Goal: Contribute content: Add original content to the website for others to see

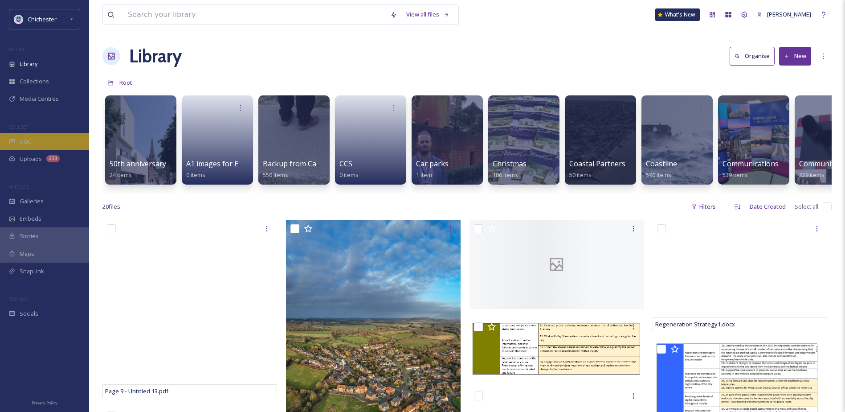
click at [55, 142] on div "UGC" at bounding box center [44, 141] width 89 height 17
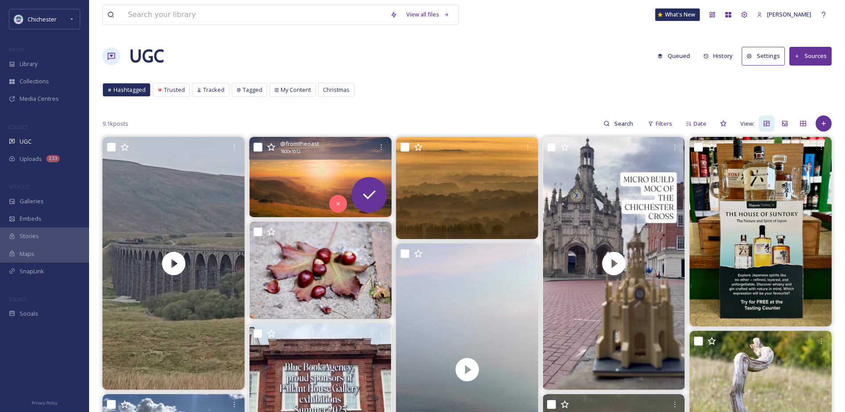
click at [293, 178] on img at bounding box center [321, 177] width 142 height 80
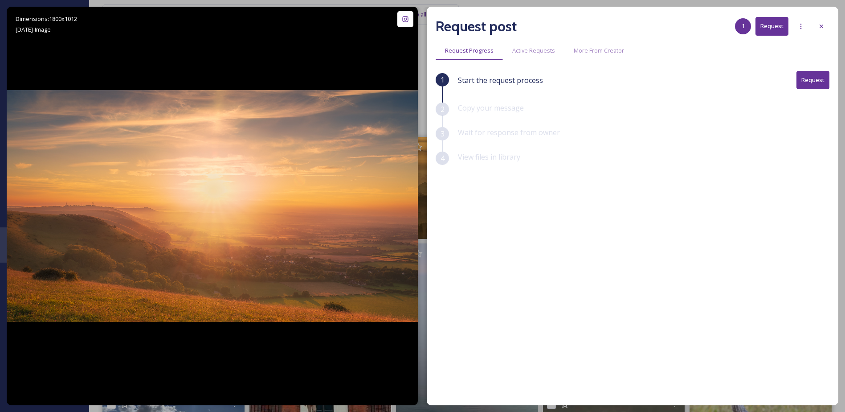
click at [810, 31] on div "Request post 1 Request" at bounding box center [633, 26] width 394 height 21
click at [823, 30] on div at bounding box center [822, 26] width 16 height 16
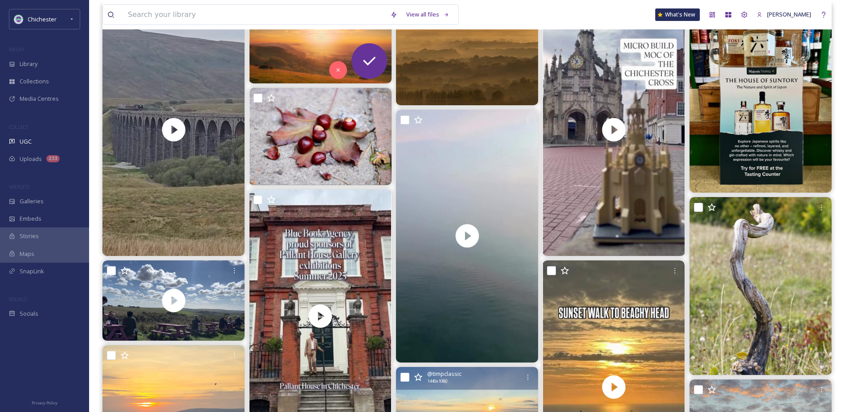
scroll to position [267, 0]
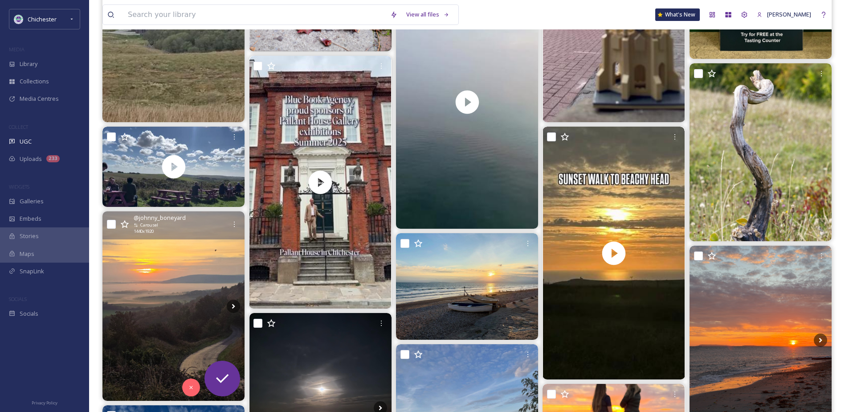
click at [160, 280] on img at bounding box center [173, 305] width 142 height 189
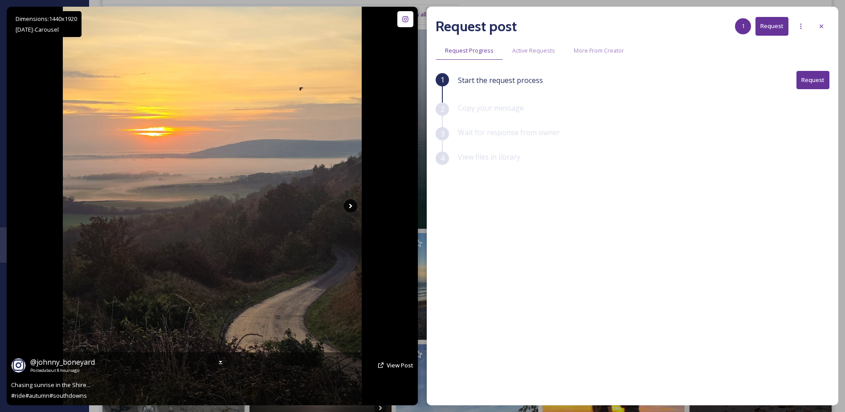
click at [346, 207] on icon at bounding box center [350, 205] width 13 height 13
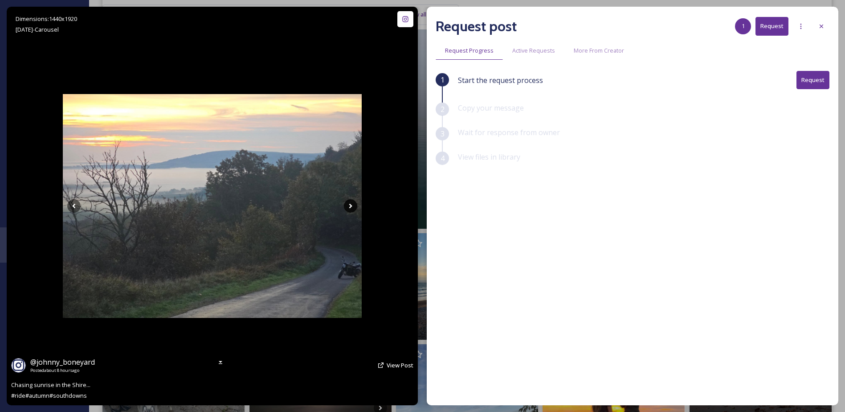
click at [347, 206] on icon at bounding box center [350, 205] width 13 height 13
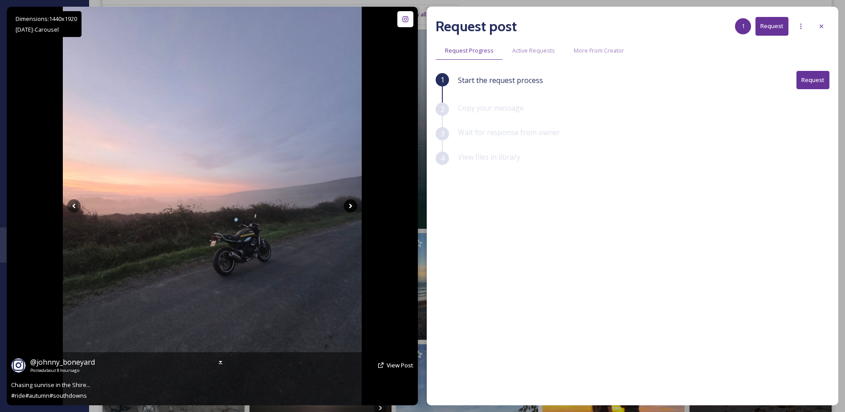
click at [347, 206] on icon at bounding box center [350, 205] width 13 height 13
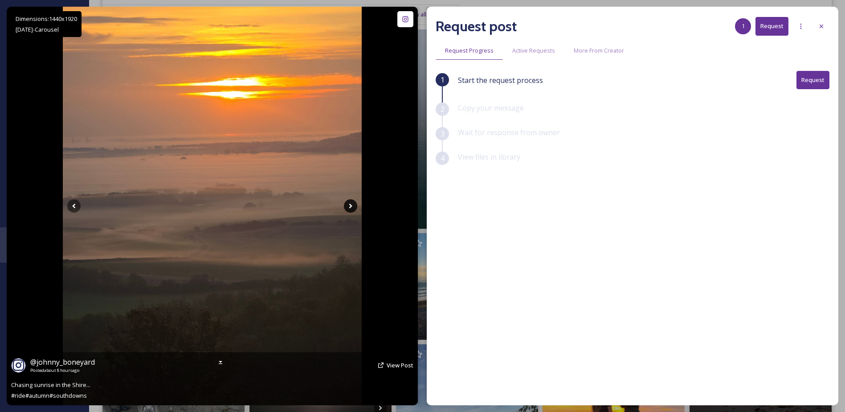
click at [347, 206] on icon at bounding box center [350, 205] width 13 height 13
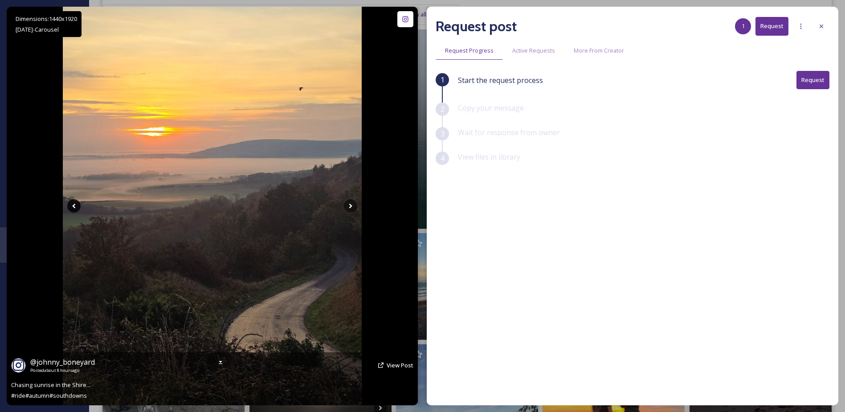
click at [72, 203] on icon at bounding box center [73, 205] width 13 height 13
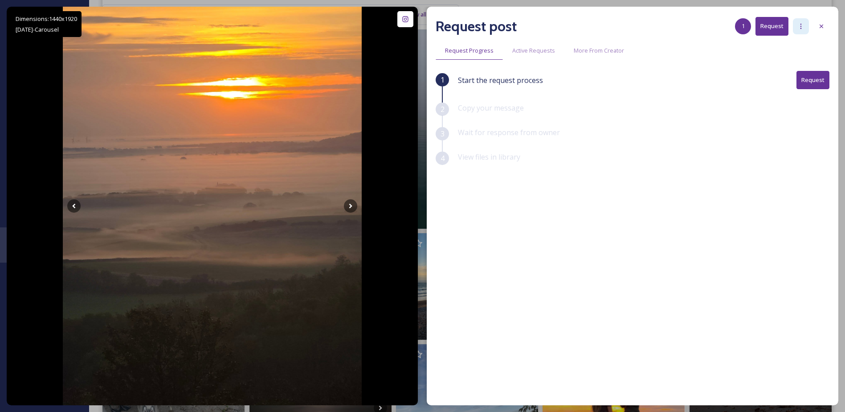
click at [800, 30] on div at bounding box center [801, 26] width 16 height 16
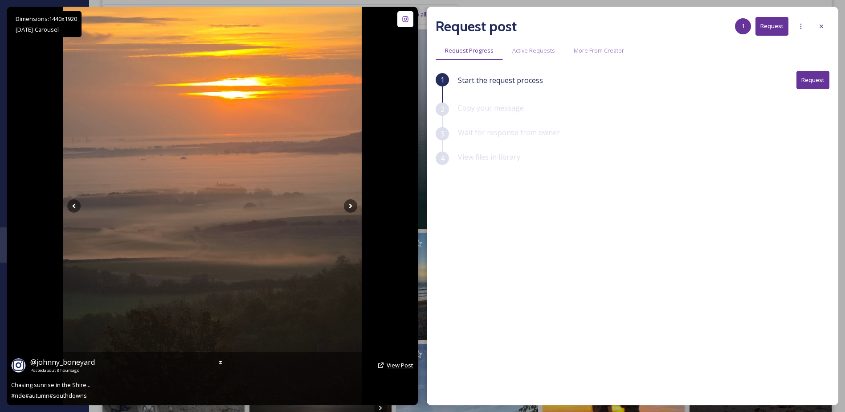
click at [396, 369] on span "View Post" at bounding box center [400, 365] width 27 height 8
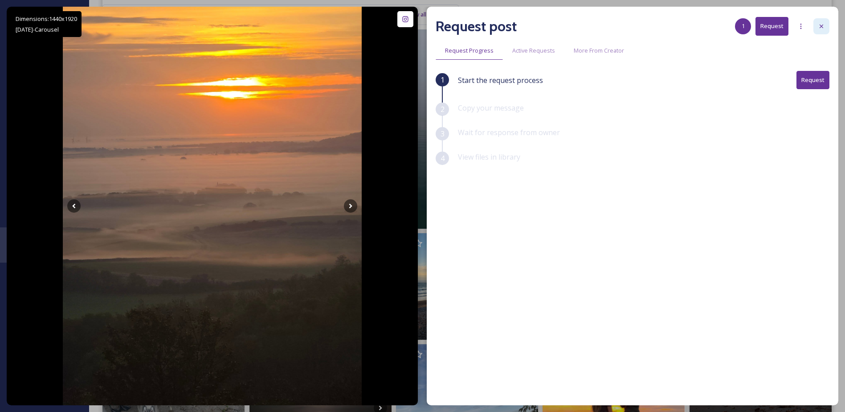
click at [819, 20] on div at bounding box center [822, 26] width 16 height 16
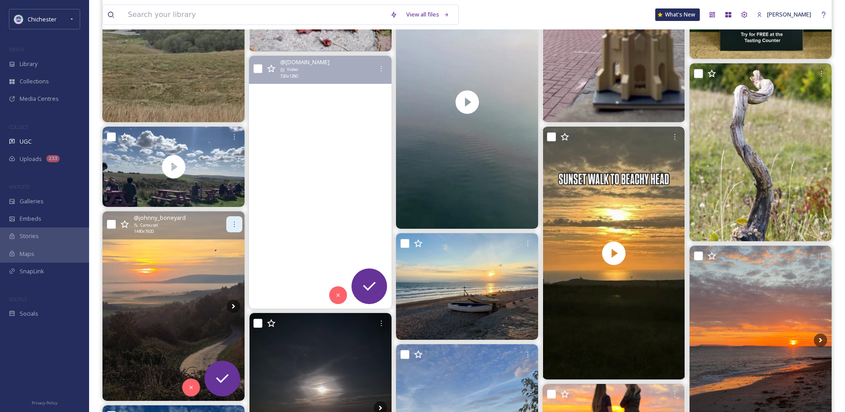
click at [229, 226] on div at bounding box center [234, 224] width 16 height 16
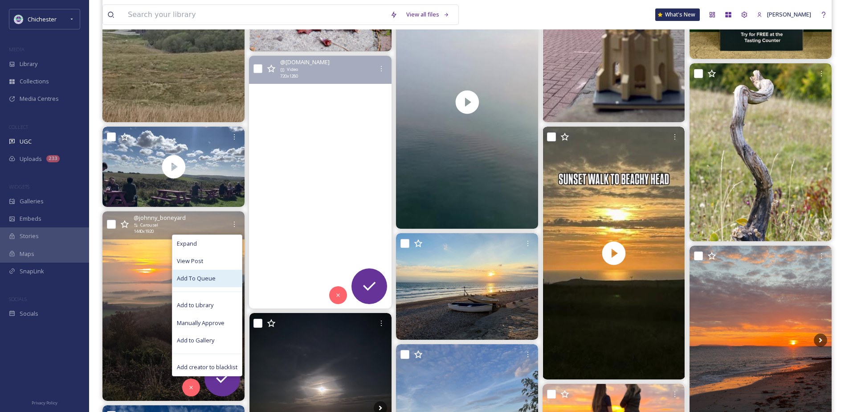
click at [203, 280] on span "Add To Queue" at bounding box center [196, 278] width 39 height 8
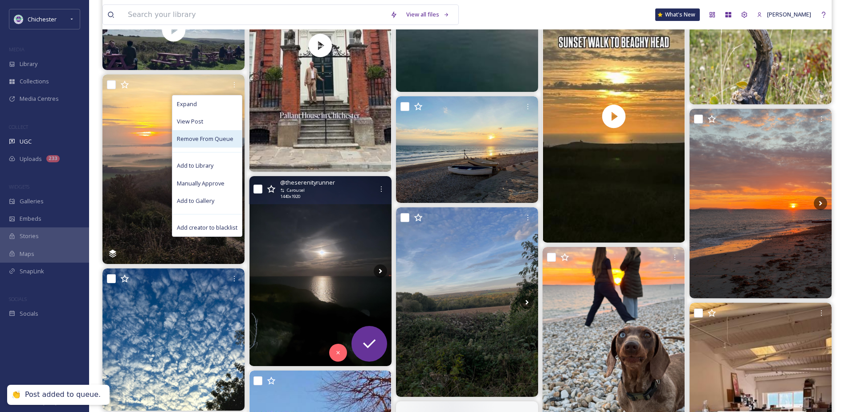
scroll to position [446, 0]
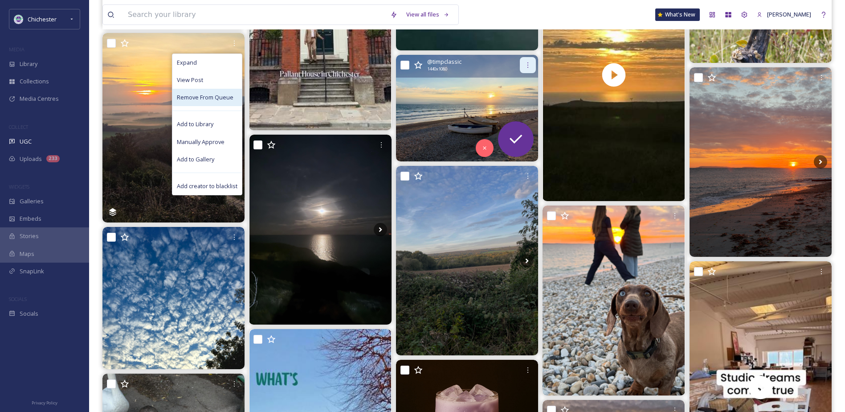
click at [526, 65] on icon at bounding box center [527, 64] width 7 height 7
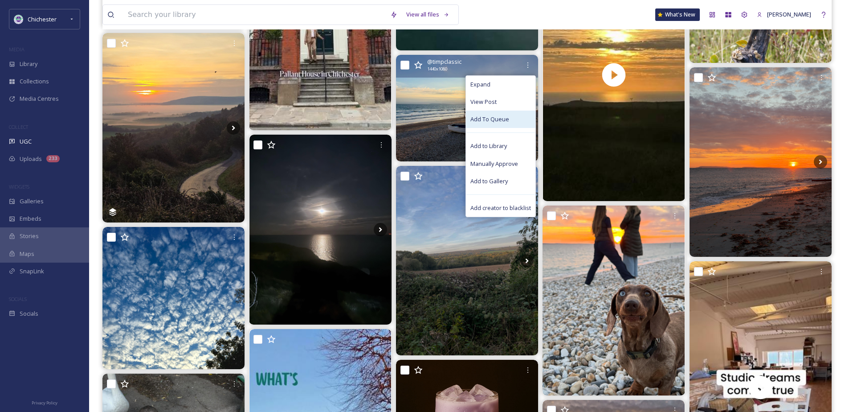
click at [488, 121] on span "Add To Queue" at bounding box center [490, 119] width 39 height 8
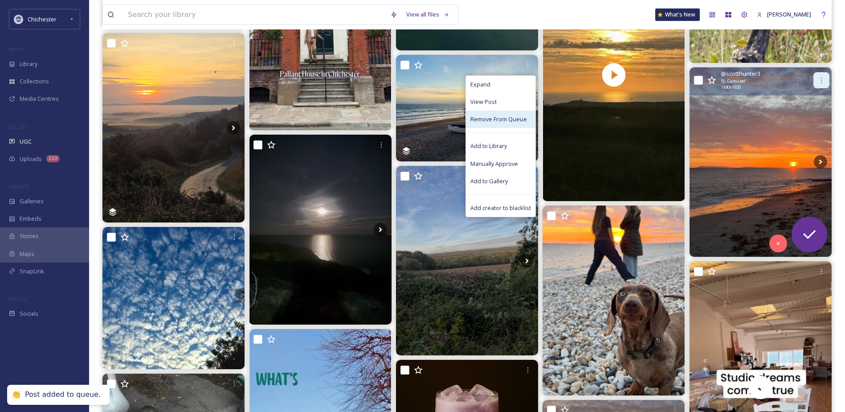
click at [830, 78] on div at bounding box center [822, 80] width 16 height 16
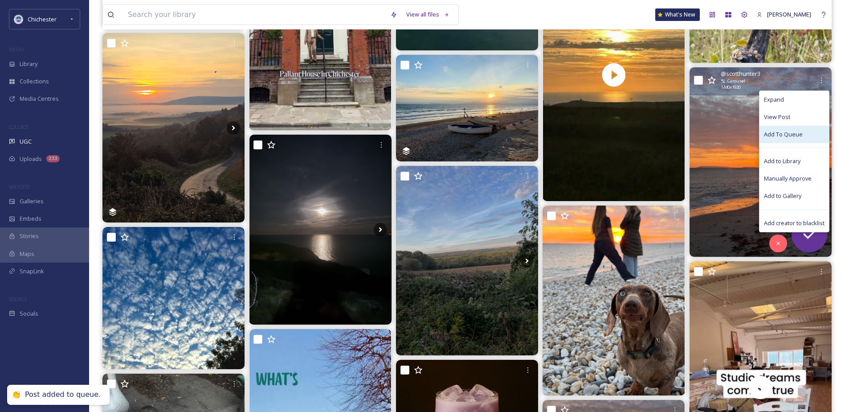
click at [780, 136] on span "Add To Queue" at bounding box center [783, 134] width 39 height 8
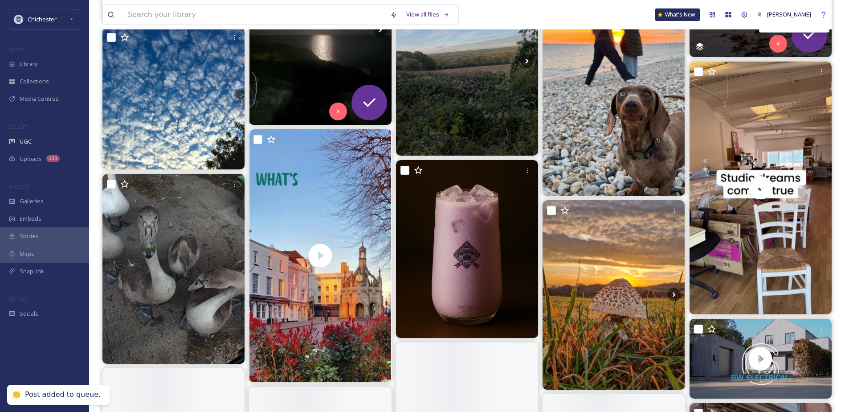
scroll to position [668, 0]
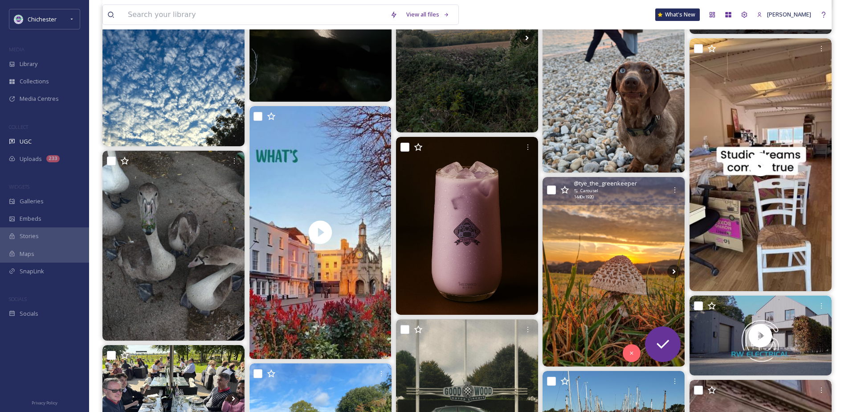
click at [598, 247] on img at bounding box center [614, 271] width 142 height 189
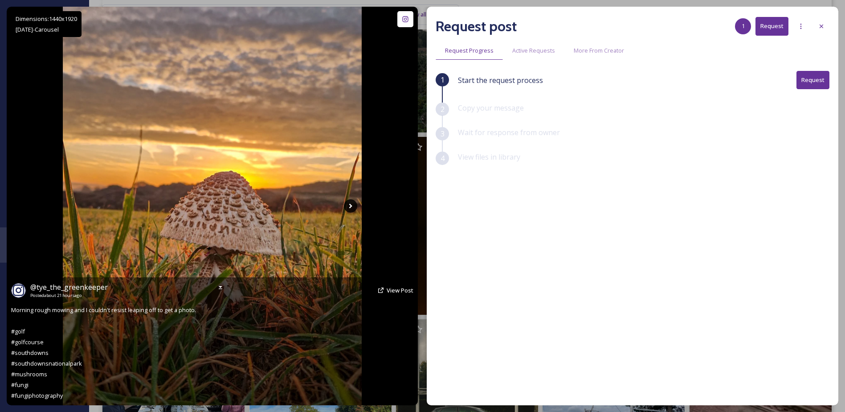
click at [356, 205] on icon at bounding box center [350, 205] width 13 height 13
click at [353, 204] on icon at bounding box center [350, 205] width 13 height 13
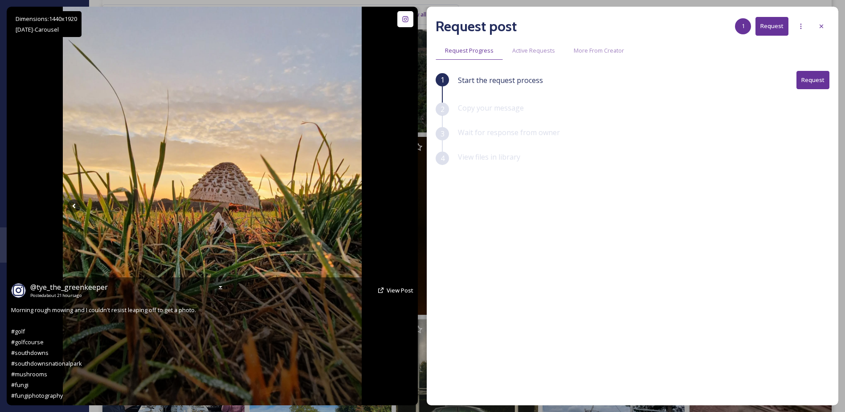
click at [353, 204] on icon at bounding box center [350, 205] width 13 height 13
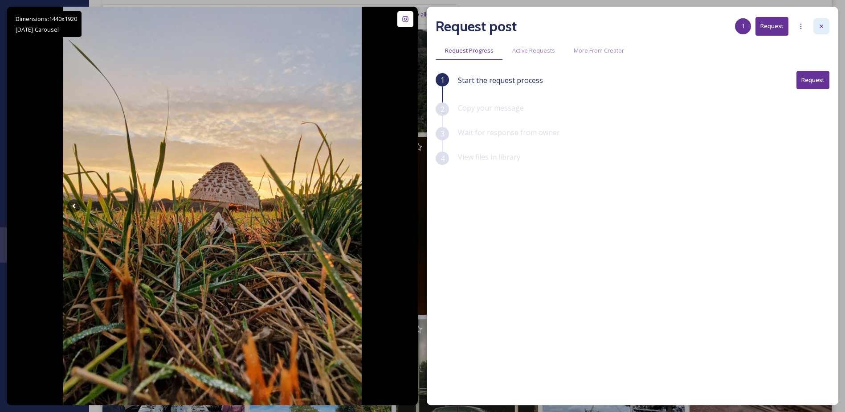
click at [820, 28] on icon at bounding box center [821, 26] width 7 height 7
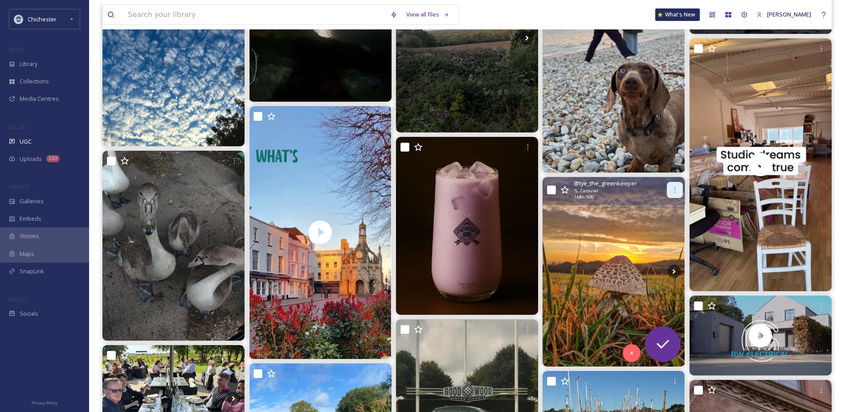
click at [673, 189] on icon at bounding box center [675, 189] width 7 height 7
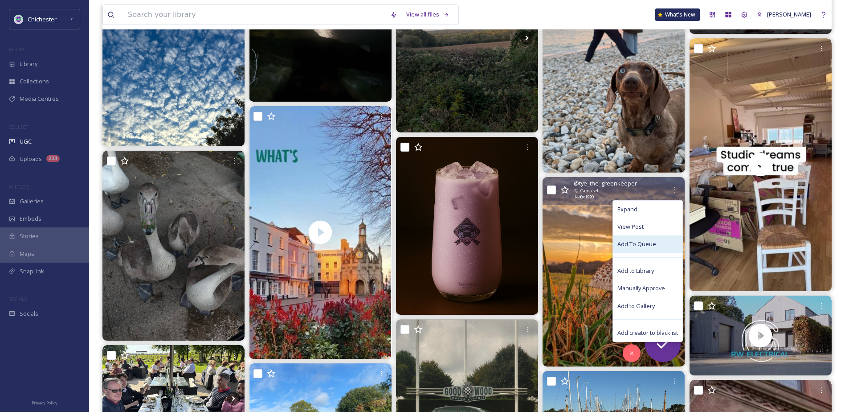
click at [642, 244] on span "Add To Queue" at bounding box center [637, 244] width 39 height 8
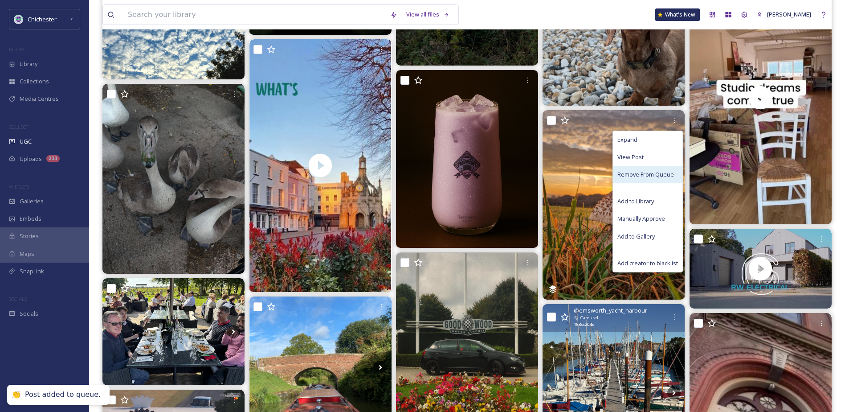
scroll to position [891, 0]
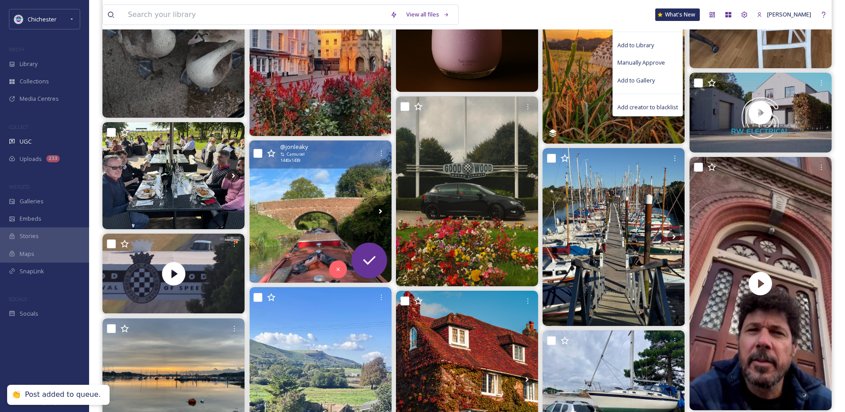
click at [322, 212] on img at bounding box center [321, 211] width 142 height 142
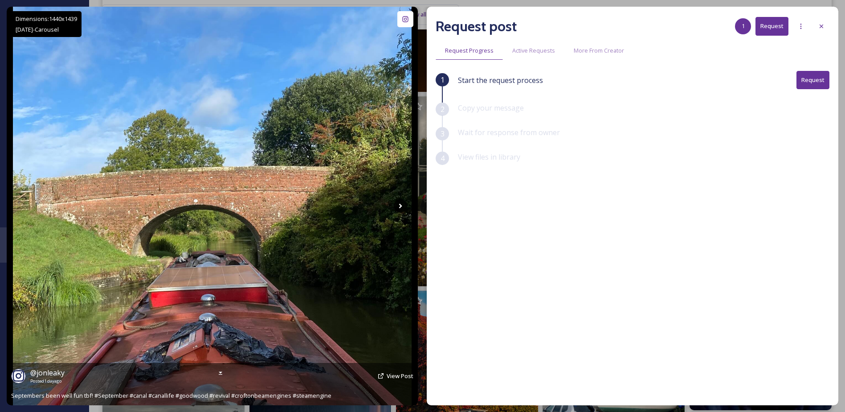
click at [400, 205] on icon at bounding box center [400, 205] width 13 height 13
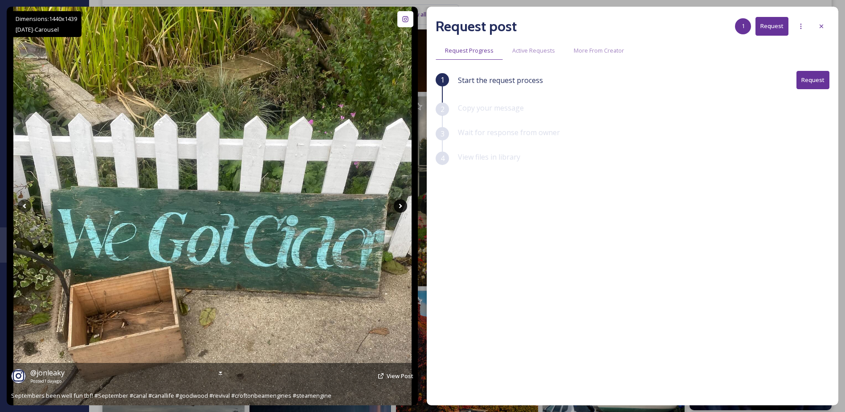
click at [400, 205] on icon at bounding box center [400, 206] width 3 height 5
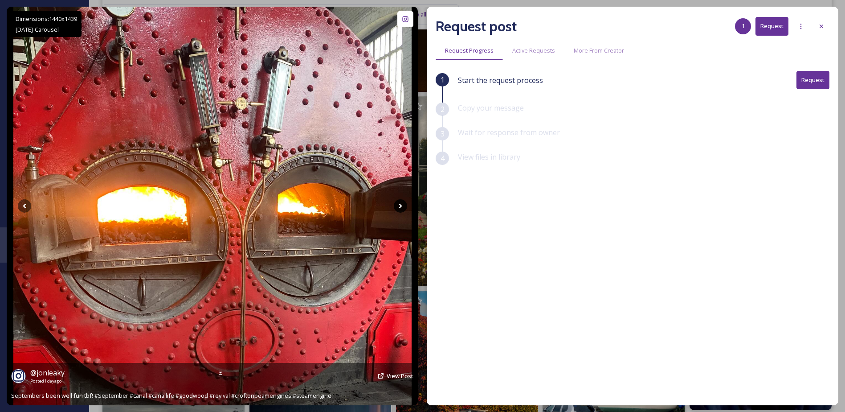
click at [400, 205] on icon at bounding box center [400, 206] width 3 height 5
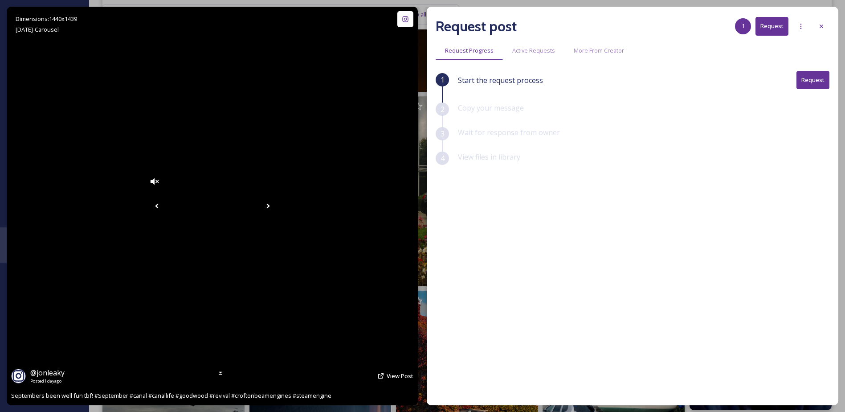
click at [400, 205] on div "Dimensions: 1440 x [DATE] - Carousel @ jonleaky Posted [DATE] View Post Septemb…" at bounding box center [212, 206] width 411 height 398
click at [275, 205] on icon at bounding box center [268, 205] width 13 height 13
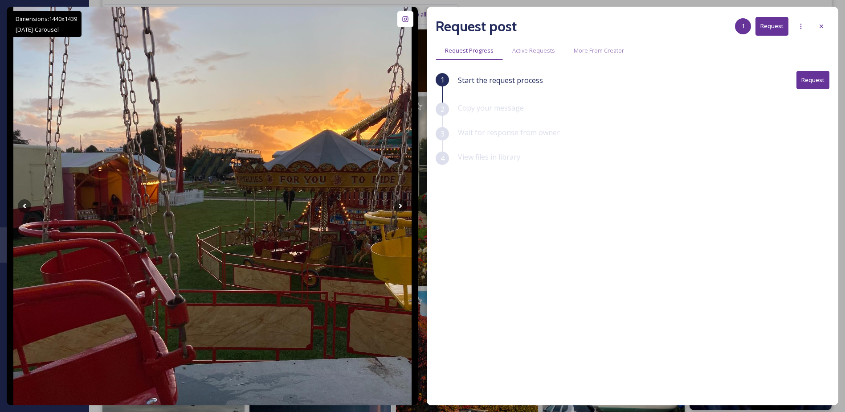
click at [813, 25] on div "Request post 1 Request" at bounding box center [633, 26] width 394 height 21
click at [818, 28] on div at bounding box center [822, 26] width 16 height 16
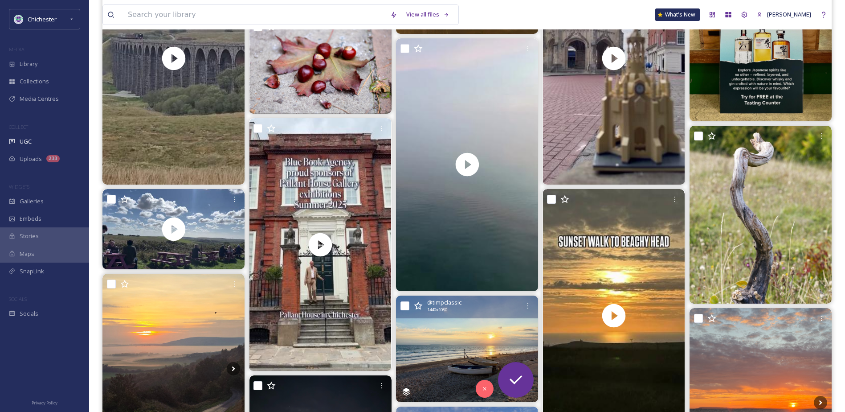
scroll to position [223, 0]
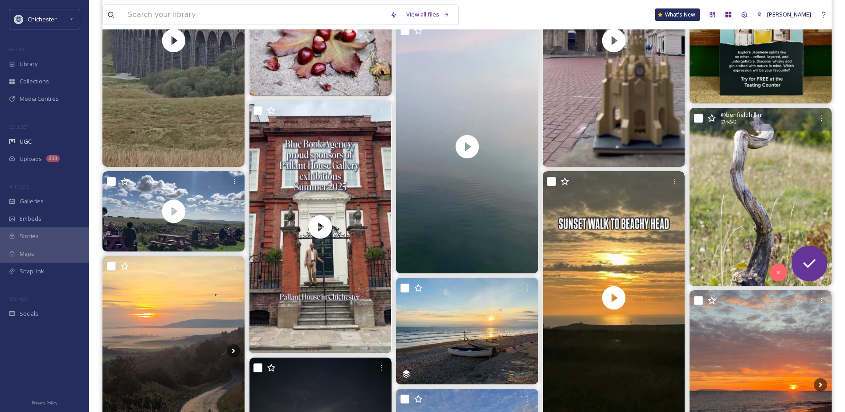
click at [754, 205] on img at bounding box center [761, 197] width 142 height 178
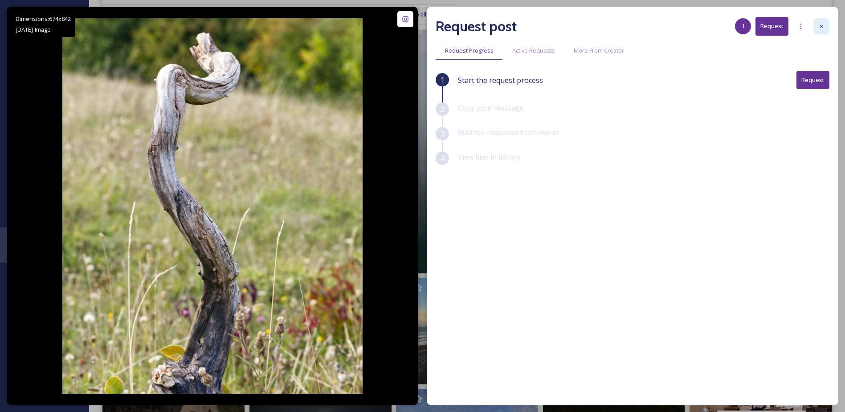
click at [819, 24] on icon at bounding box center [821, 26] width 7 height 7
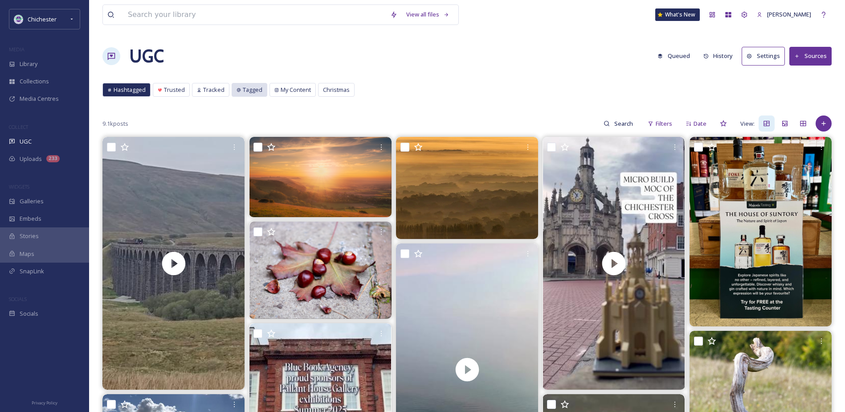
click at [247, 83] on div "Tagged" at bounding box center [249, 89] width 35 height 13
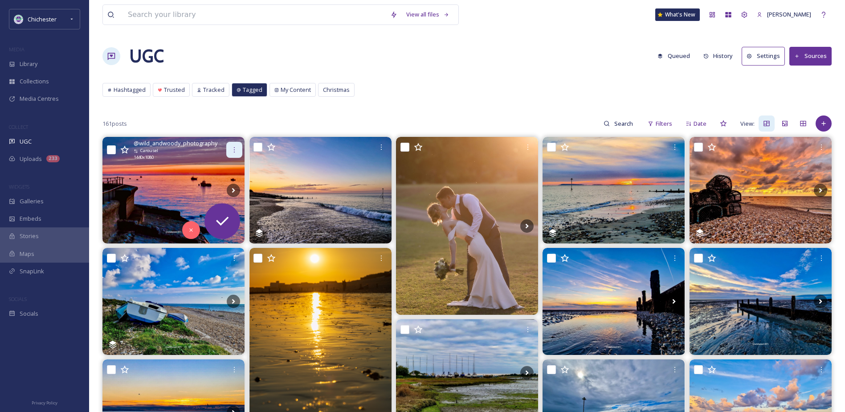
click at [233, 143] on div at bounding box center [234, 150] width 16 height 16
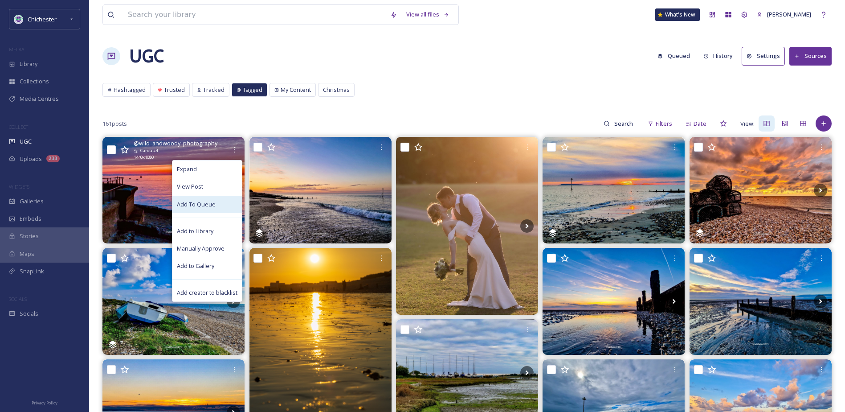
click at [211, 208] on span "Add To Queue" at bounding box center [196, 204] width 39 height 8
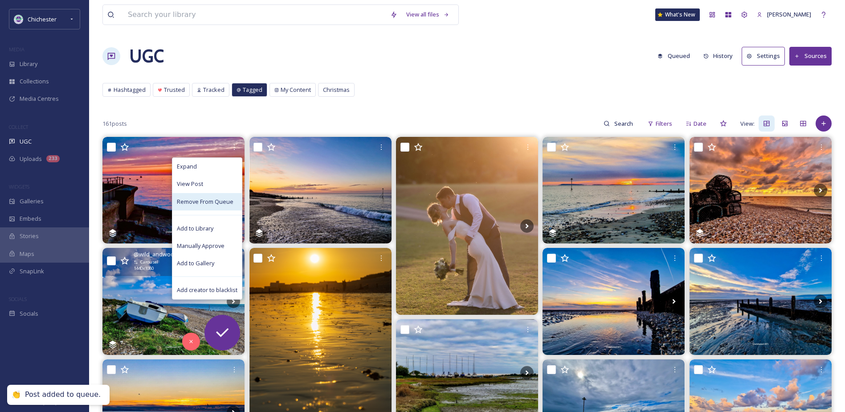
click at [140, 315] on img at bounding box center [173, 301] width 142 height 107
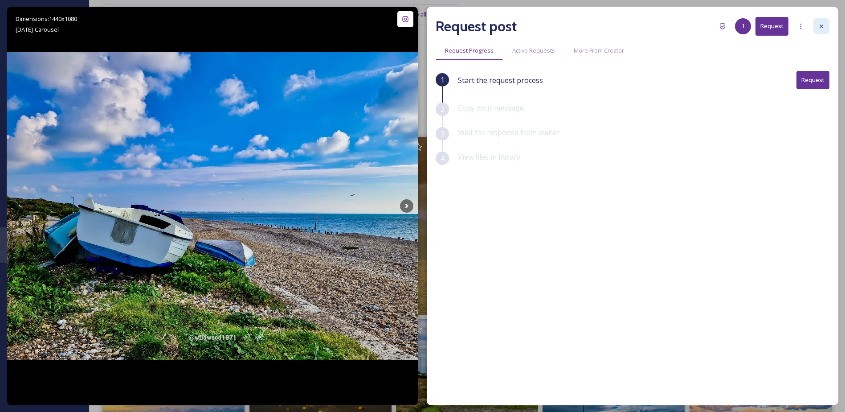
click at [822, 24] on icon at bounding box center [821, 26] width 7 height 7
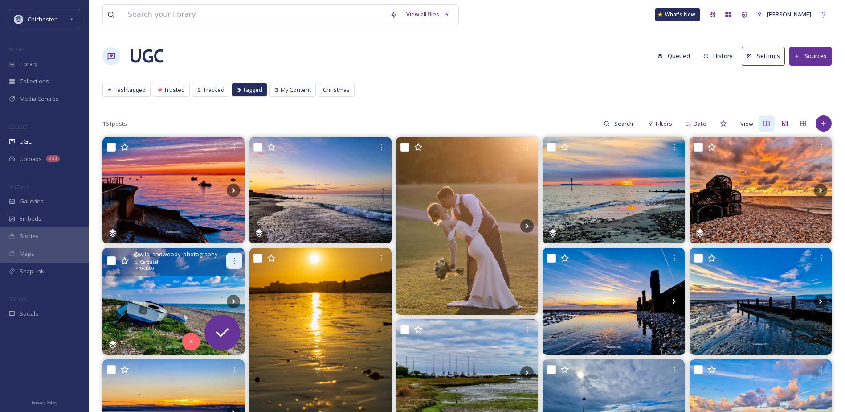
click at [236, 261] on icon at bounding box center [234, 260] width 7 height 7
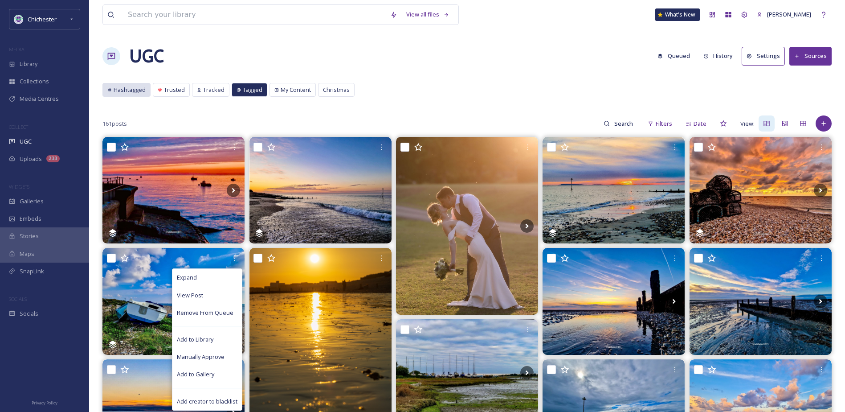
click at [112, 89] on div "Hashtagged" at bounding box center [126, 89] width 47 height 13
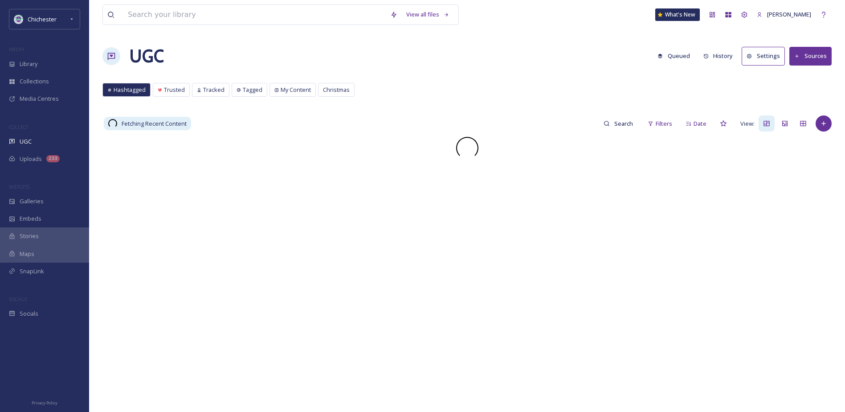
click at [668, 50] on button "Queued" at bounding box center [673, 55] width 41 height 17
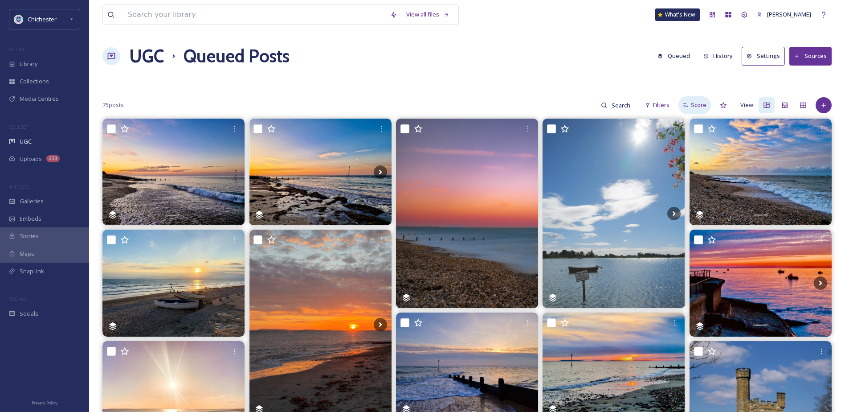
click at [687, 102] on icon at bounding box center [686, 105] width 6 height 6
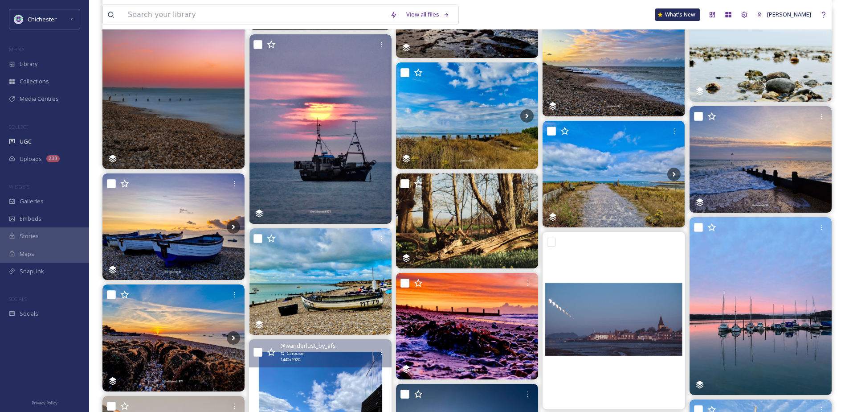
scroll to position [1039, 0]
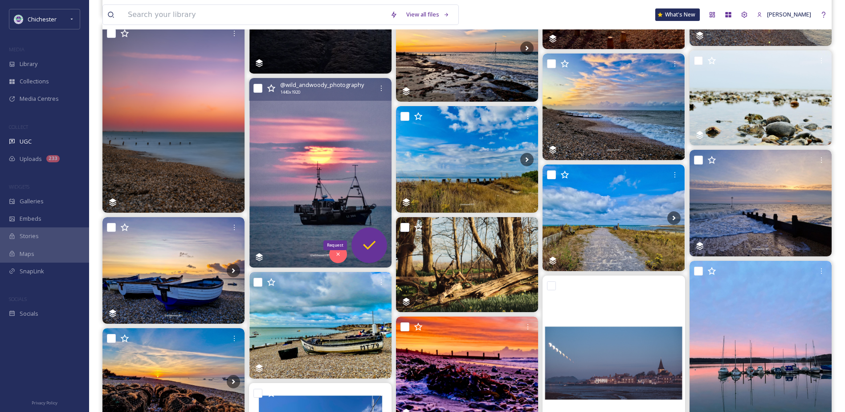
click at [373, 242] on icon at bounding box center [370, 245] width 18 height 18
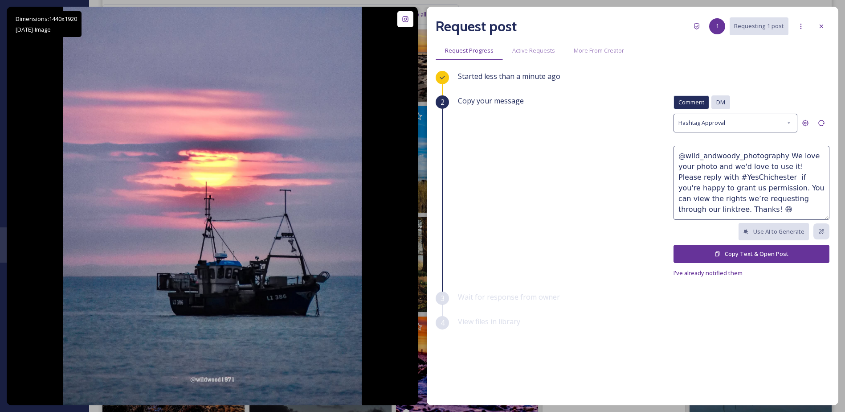
click at [726, 100] on div "DM" at bounding box center [721, 102] width 19 height 14
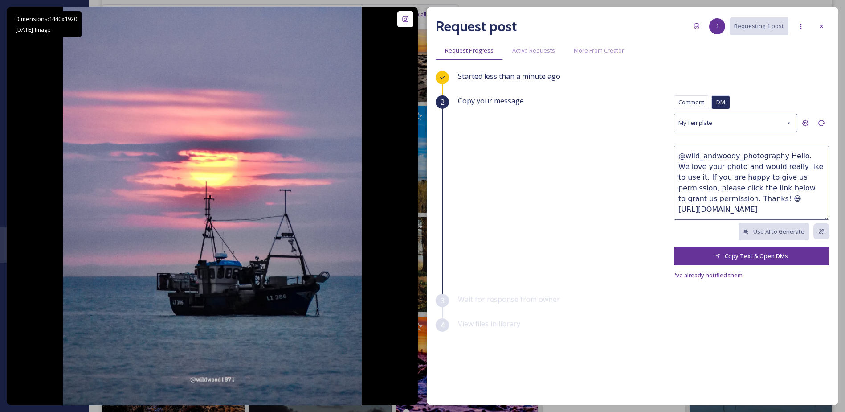
click at [748, 255] on button "Copy Text & Open DMs" at bounding box center [752, 256] width 156 height 18
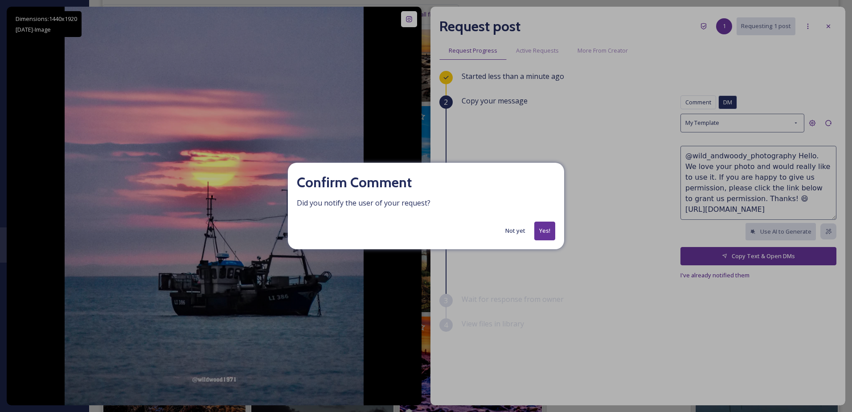
click at [541, 224] on button "Yes!" at bounding box center [544, 230] width 21 height 18
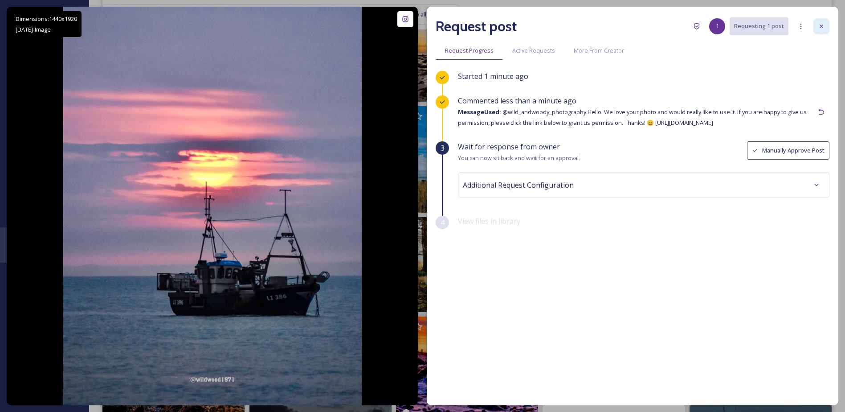
click at [823, 25] on icon at bounding box center [821, 26] width 7 height 7
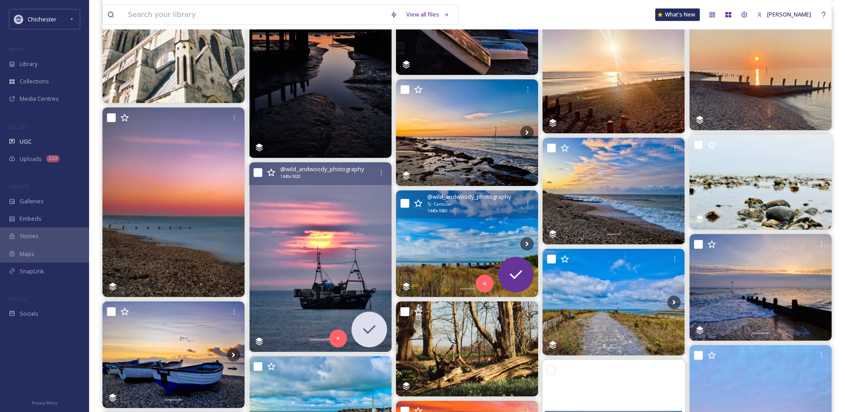
scroll to position [950, 0]
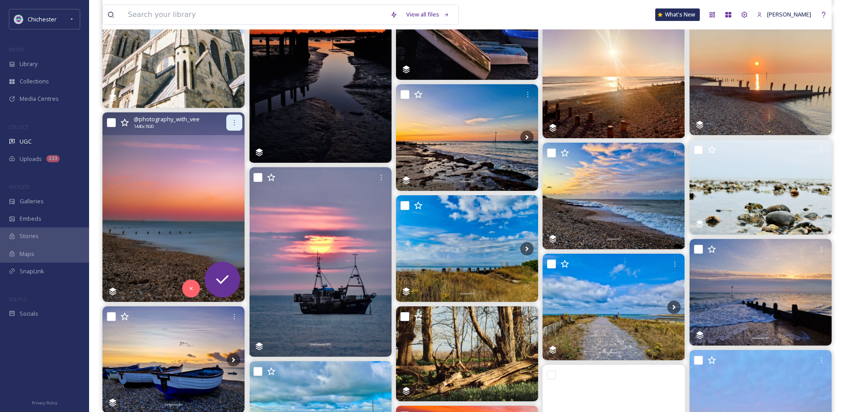
click at [233, 116] on div at bounding box center [234, 123] width 16 height 16
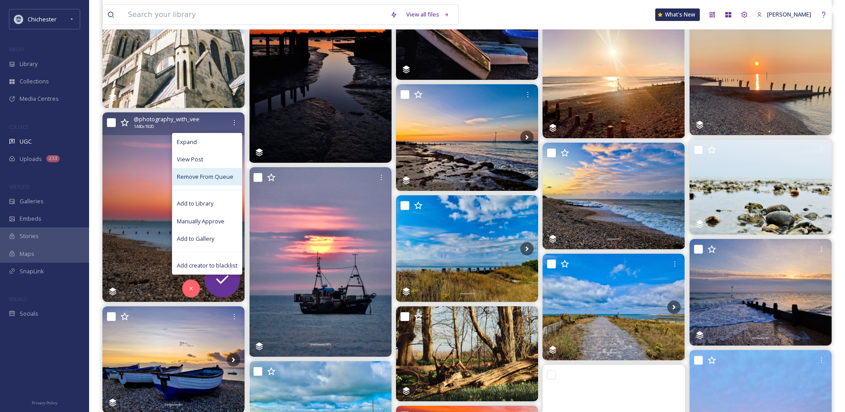
click at [211, 180] on span "Remove From Queue" at bounding box center [205, 176] width 57 height 8
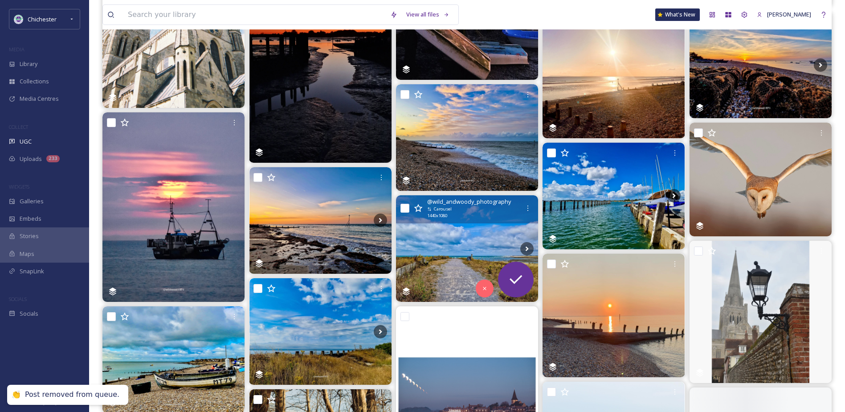
scroll to position [771, 0]
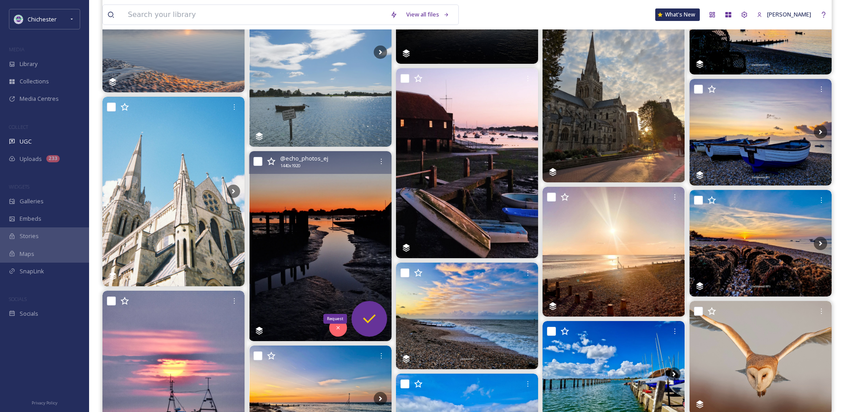
click at [370, 314] on icon at bounding box center [370, 319] width 18 height 18
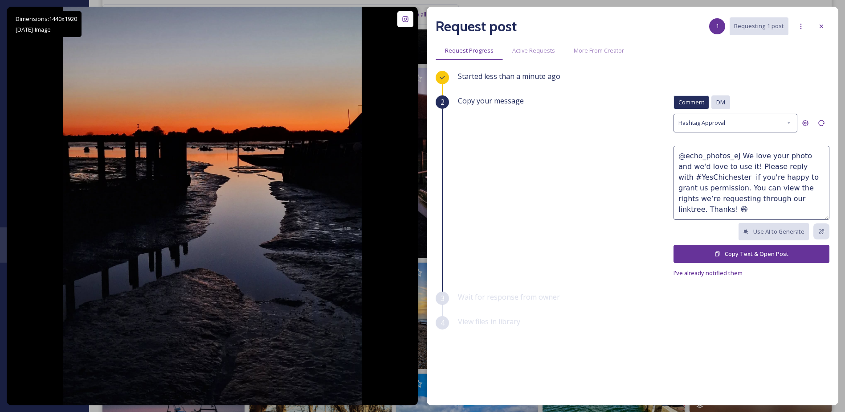
click at [725, 107] on div "DM" at bounding box center [721, 102] width 19 height 14
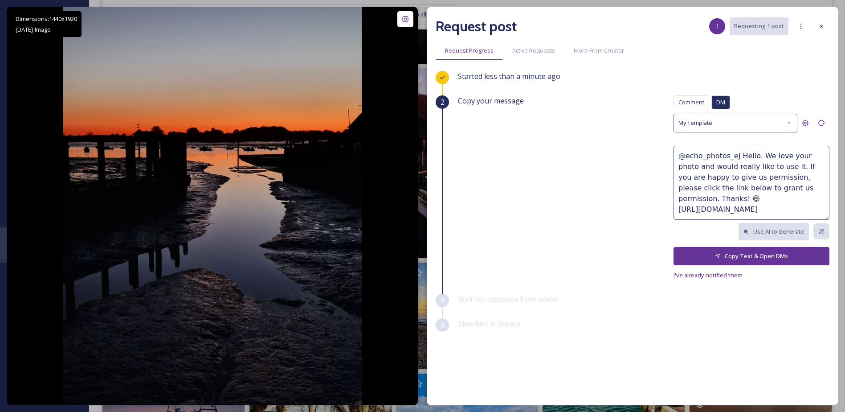
click at [766, 256] on button "Copy Text & Open DMs" at bounding box center [752, 256] width 156 height 18
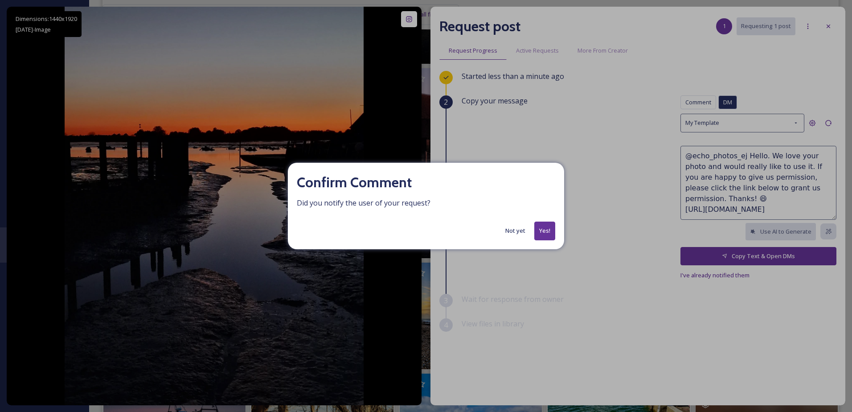
click at [547, 228] on button "Yes!" at bounding box center [544, 230] width 21 height 18
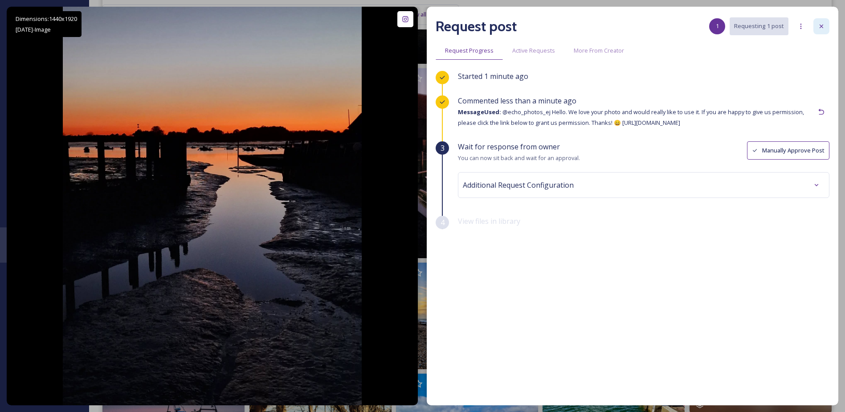
click at [816, 25] on div at bounding box center [822, 26] width 16 height 16
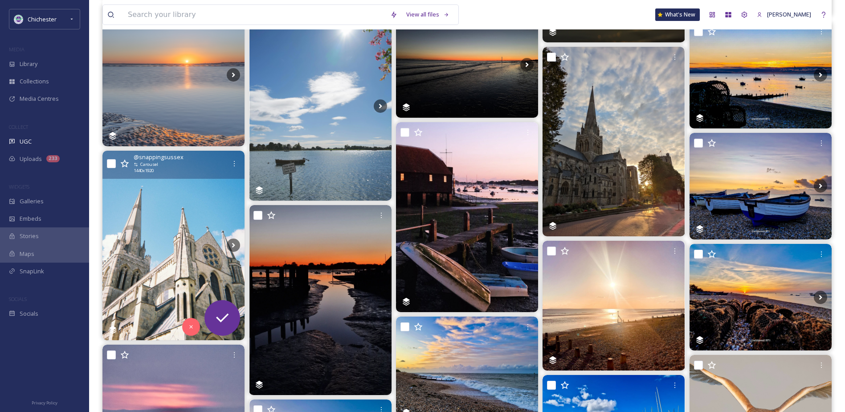
scroll to position [682, 0]
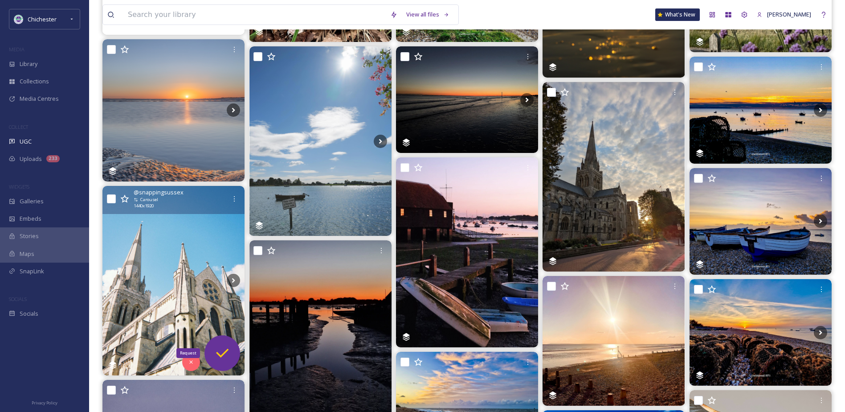
click at [219, 361] on icon at bounding box center [222, 353] width 18 height 18
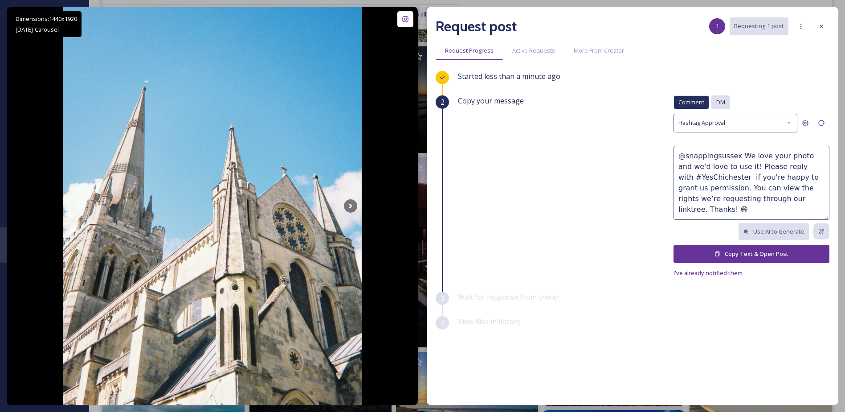
click at [723, 105] on span "DM" at bounding box center [721, 102] width 9 height 8
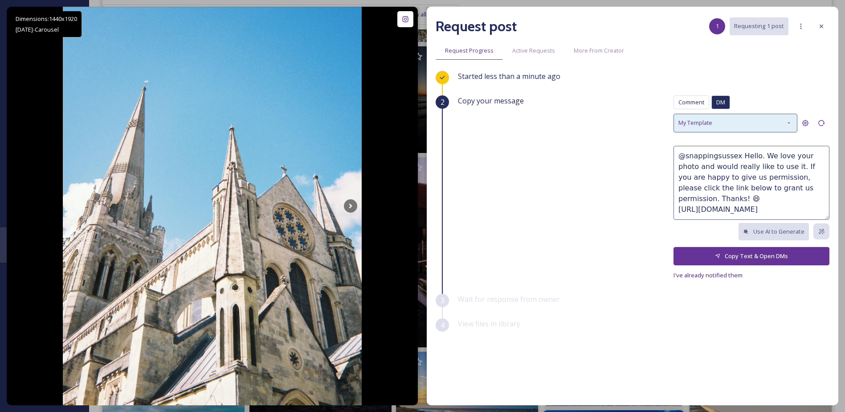
click at [779, 114] on div "My Template" at bounding box center [736, 123] width 124 height 18
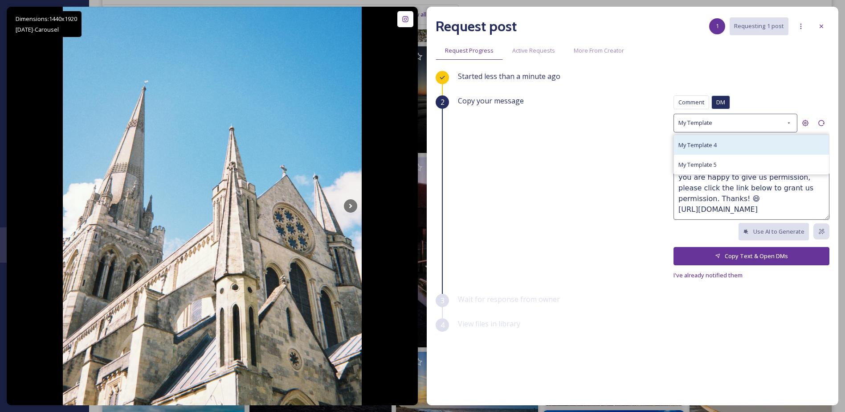
click at [729, 150] on div "My Template 4" at bounding box center [751, 145] width 155 height 20
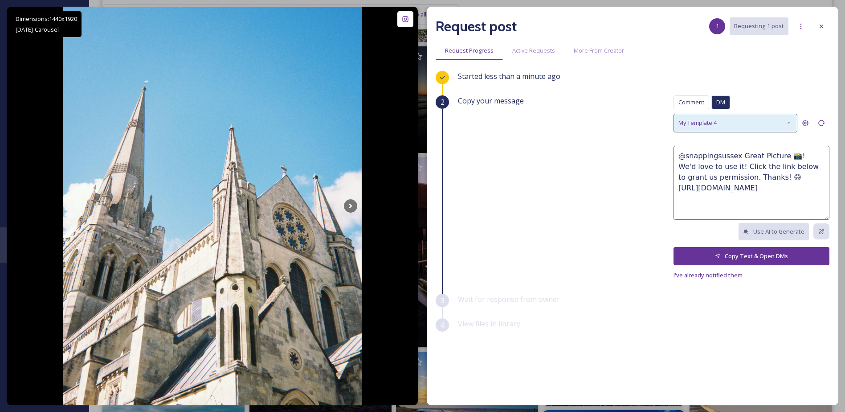
click at [743, 124] on div "My Template 4" at bounding box center [736, 123] width 124 height 18
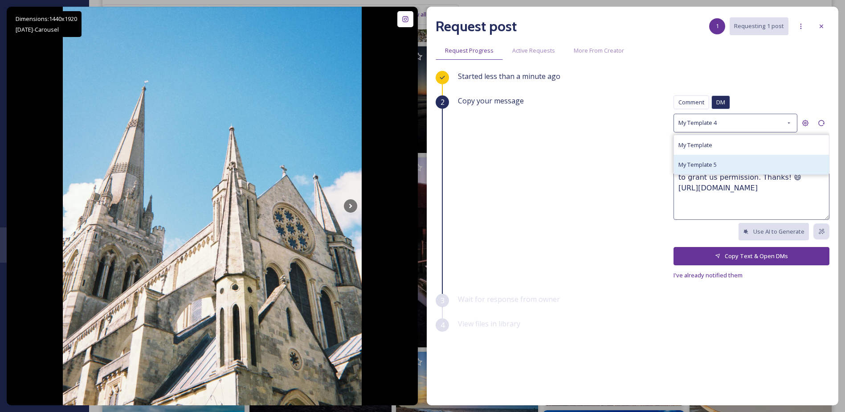
click at [727, 160] on div "My Template 5" at bounding box center [751, 165] width 155 height 20
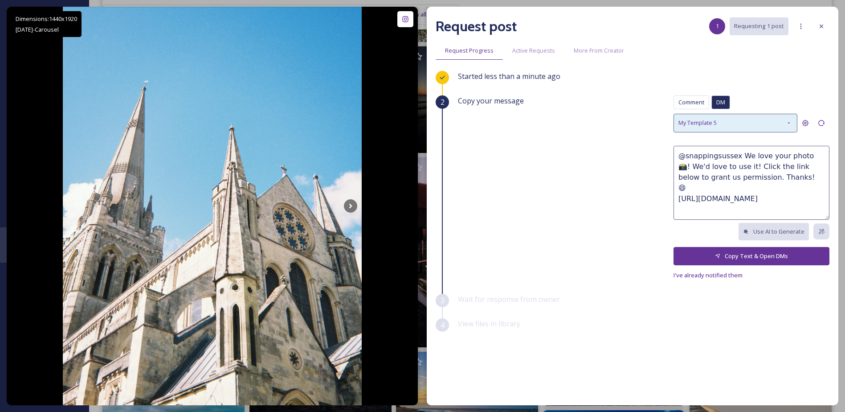
click at [761, 119] on div "My Template 5" at bounding box center [736, 123] width 124 height 18
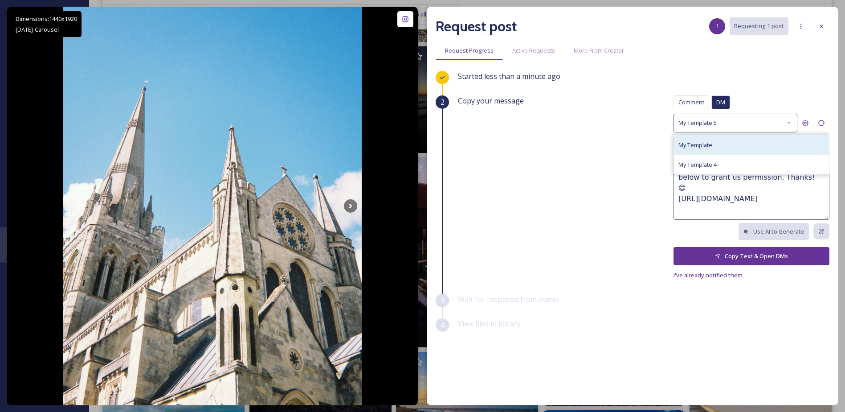
click at [746, 141] on div "My Template" at bounding box center [751, 145] width 155 height 20
type textarea "@snappingsussex Hello. We love your photo and would really like to use it. If y…"
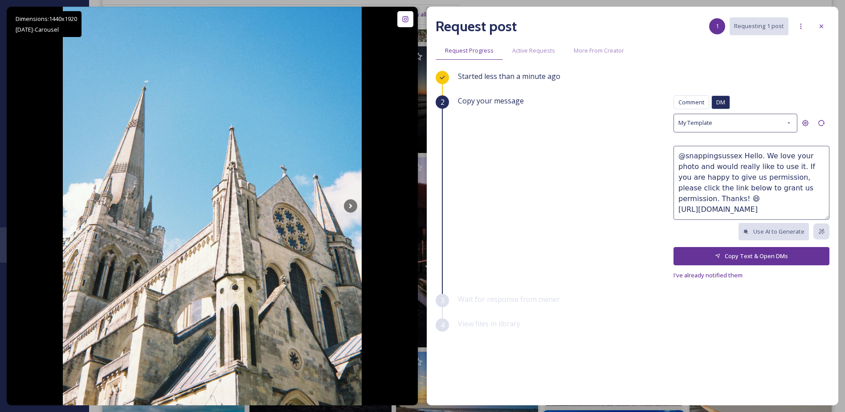
click at [747, 255] on button "Copy Text & Open DMs" at bounding box center [752, 256] width 156 height 18
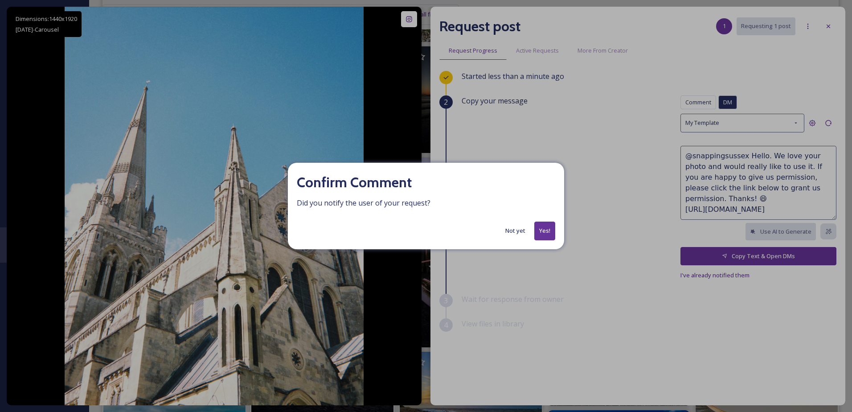
click at [538, 231] on button "Yes!" at bounding box center [544, 230] width 21 height 18
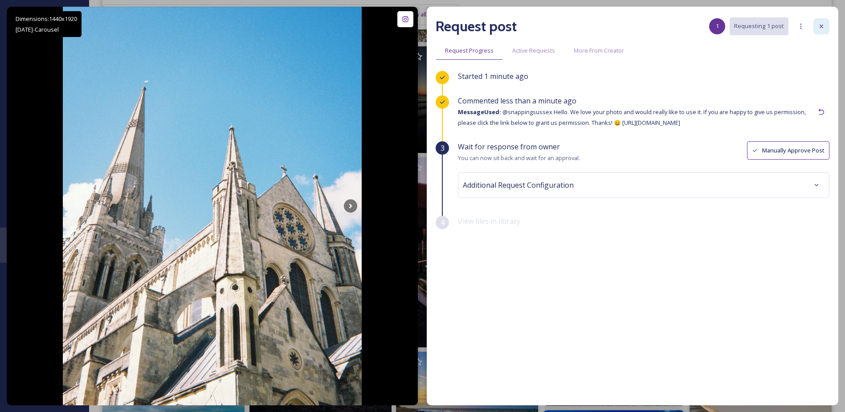
click at [828, 27] on div at bounding box center [822, 26] width 16 height 16
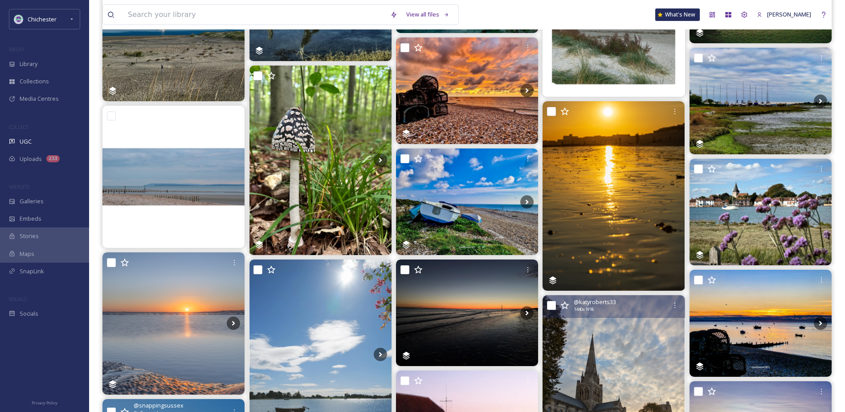
scroll to position [459, 0]
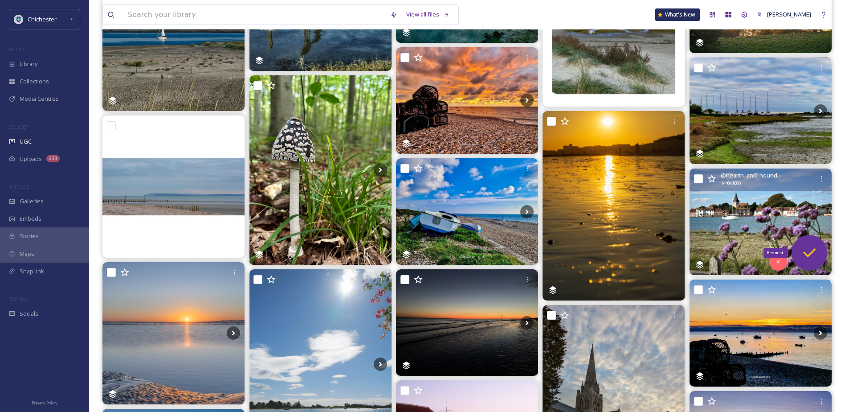
click at [815, 257] on icon at bounding box center [810, 253] width 18 height 18
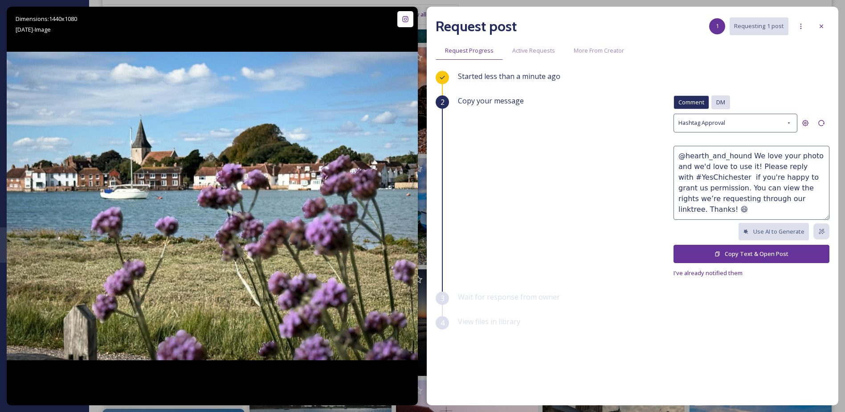
click at [729, 105] on div "DM" at bounding box center [721, 102] width 19 height 14
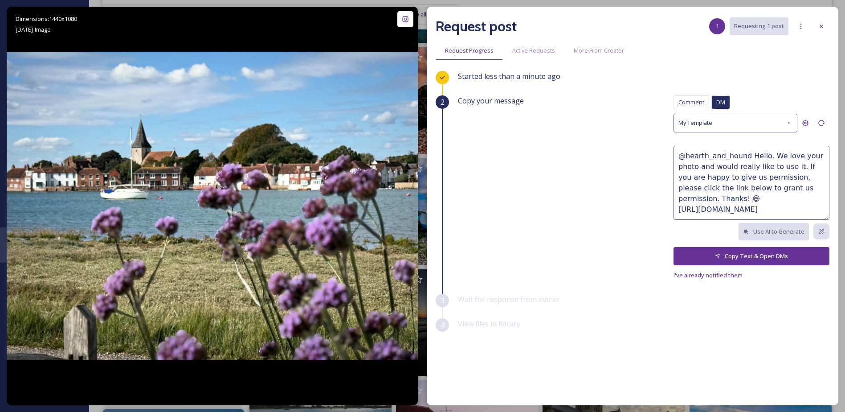
click at [771, 257] on button "Copy Text & Open DMs" at bounding box center [752, 256] width 156 height 18
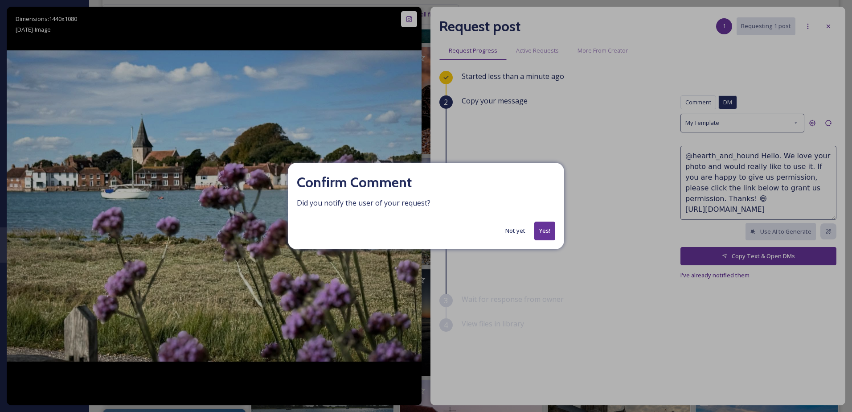
click at [545, 231] on button "Yes!" at bounding box center [544, 230] width 21 height 18
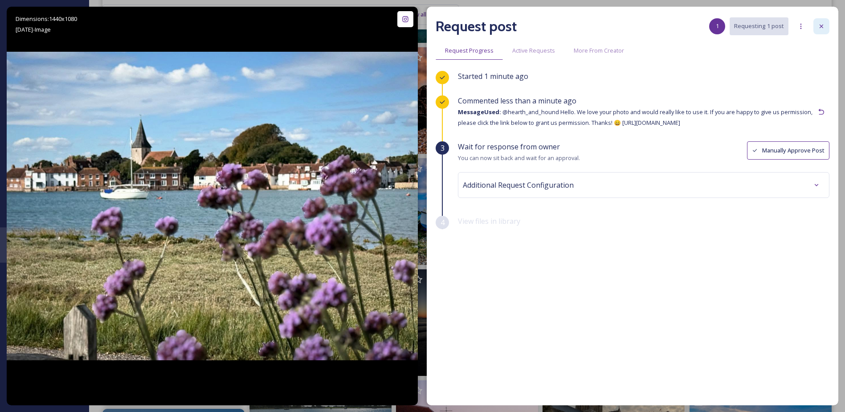
click at [821, 25] on icon at bounding box center [821, 26] width 7 height 7
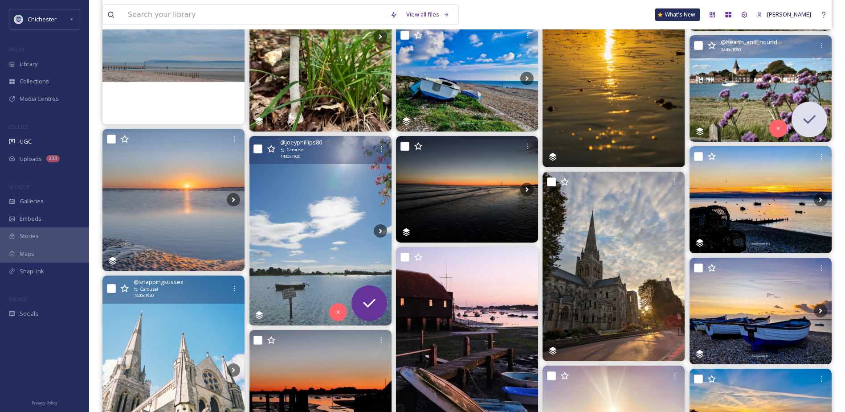
scroll to position [593, 0]
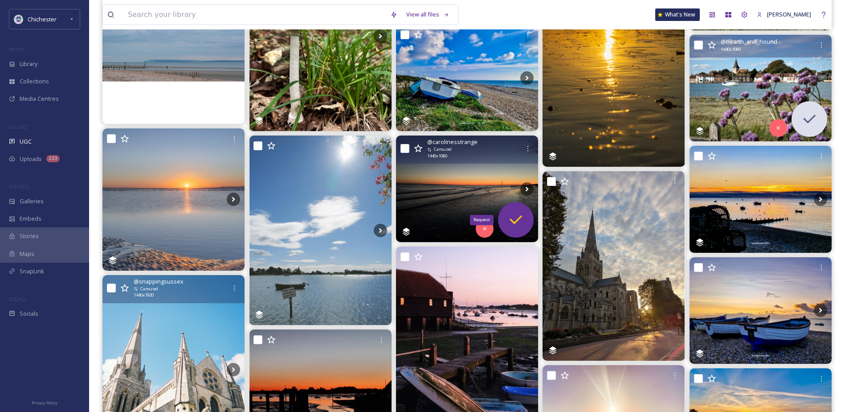
click at [510, 216] on icon at bounding box center [516, 220] width 18 height 18
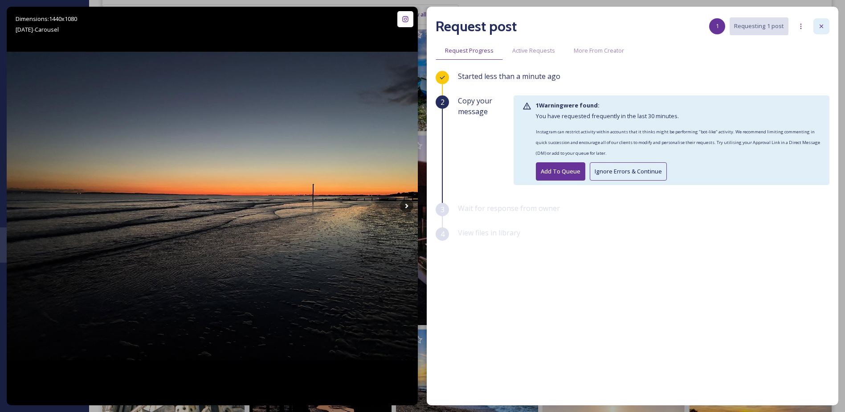
click at [827, 23] on div at bounding box center [822, 26] width 16 height 16
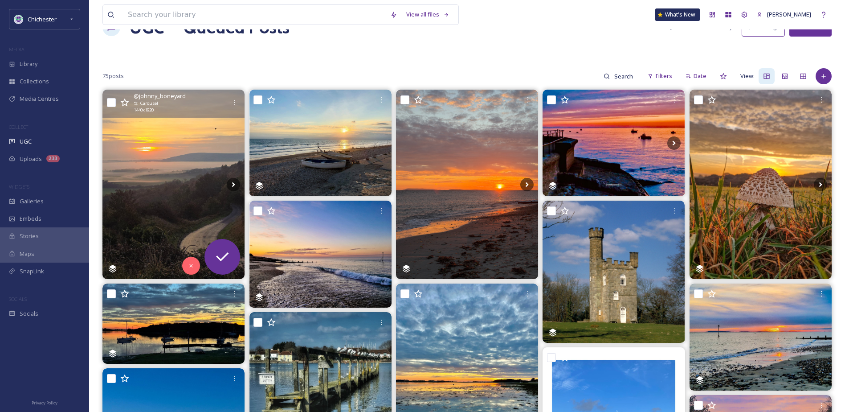
scroll to position [14, 0]
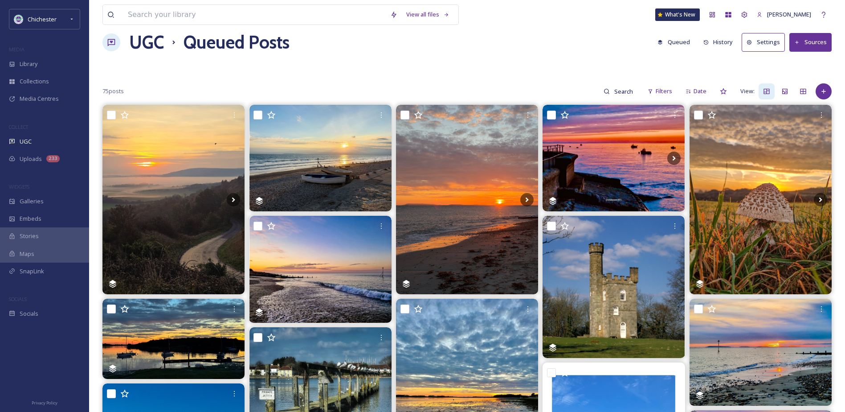
click at [153, 49] on h1 "UGC" at bounding box center [146, 42] width 35 height 27
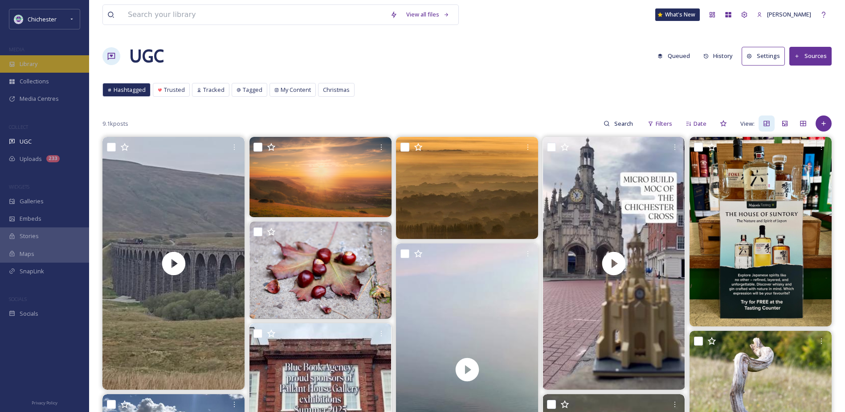
click at [40, 70] on div "Library" at bounding box center [44, 63] width 89 height 17
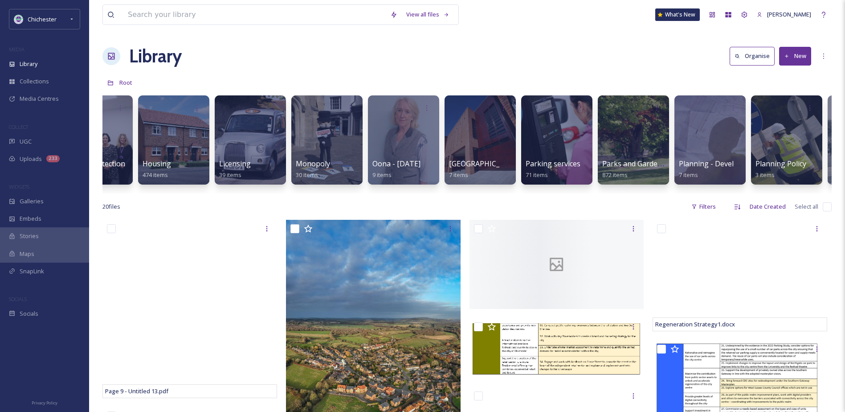
scroll to position [0, 2456]
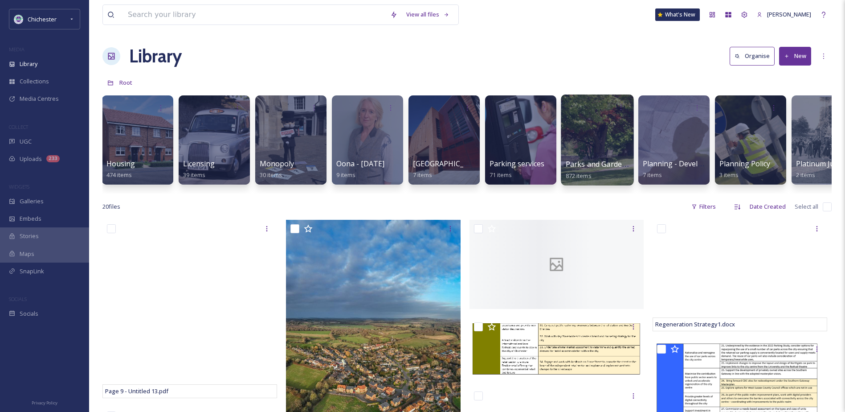
click at [585, 131] on div at bounding box center [597, 139] width 73 height 91
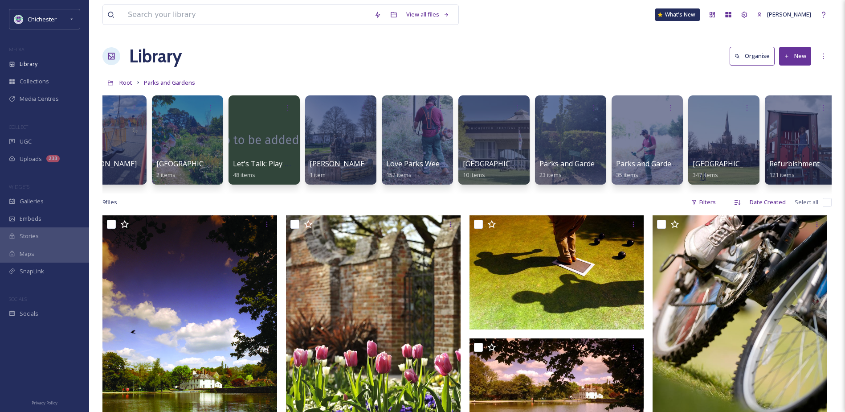
scroll to position [0, 190]
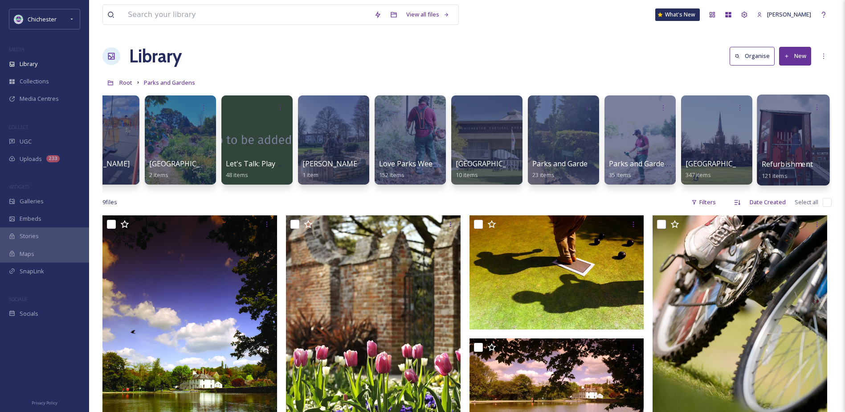
click at [798, 152] on div at bounding box center [793, 139] width 73 height 91
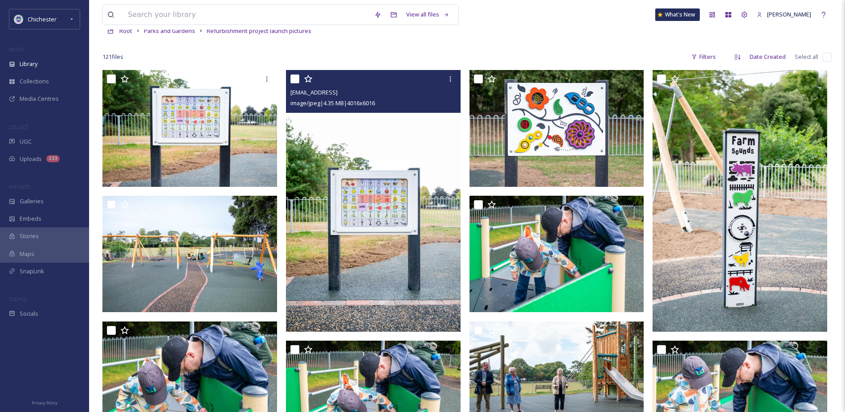
scroll to position [134, 0]
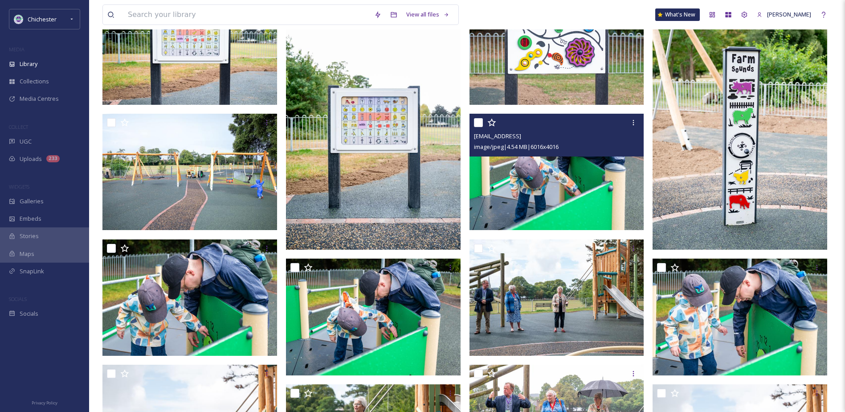
click at [475, 122] on input "checkbox" at bounding box center [478, 122] width 9 height 9
checkbox input "true"
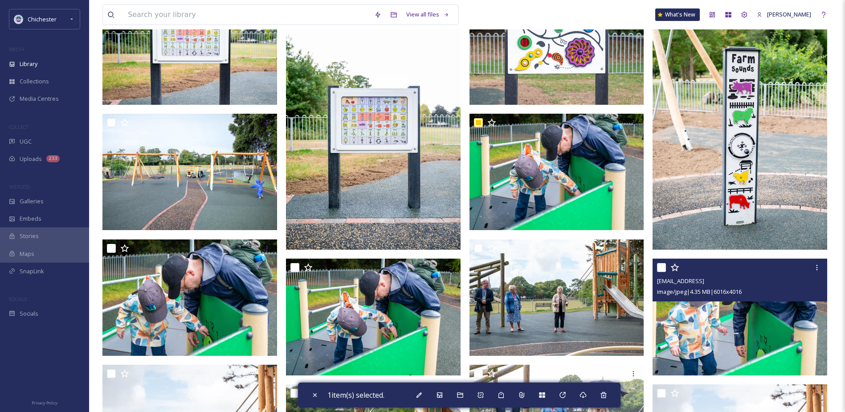
click at [660, 264] on input "checkbox" at bounding box center [661, 267] width 9 height 9
checkbox input "true"
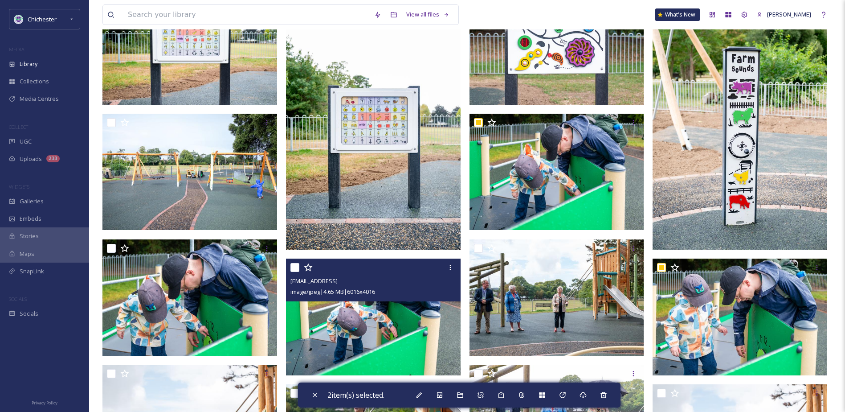
click at [297, 268] on input "checkbox" at bounding box center [295, 267] width 9 height 9
checkbox input "true"
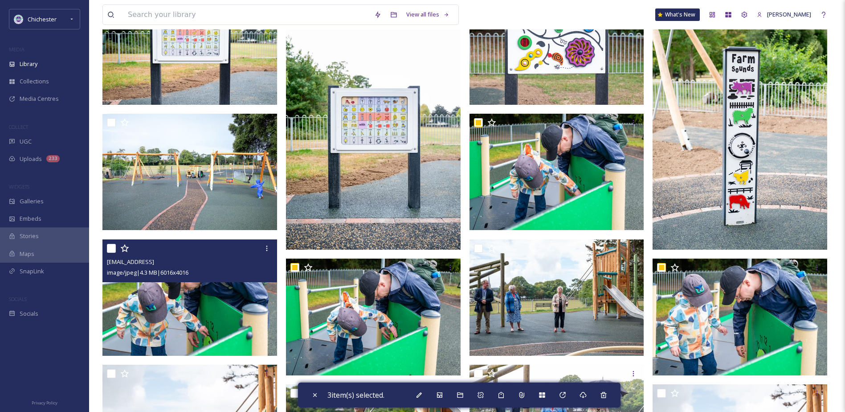
click at [114, 244] on input "checkbox" at bounding box center [111, 248] width 9 height 9
checkbox input "true"
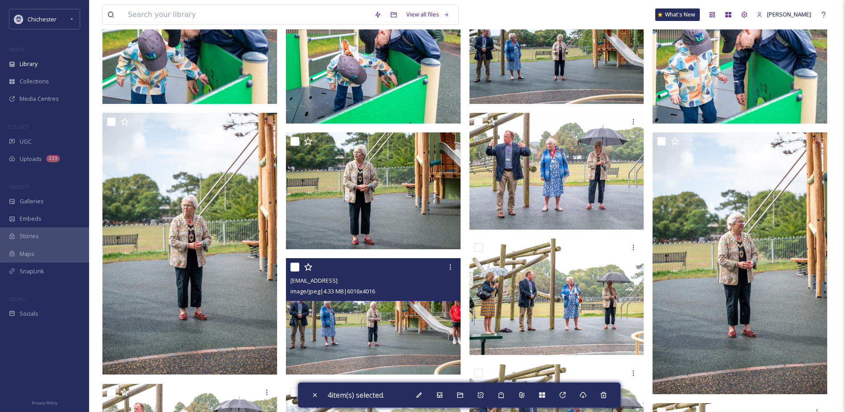
scroll to position [401, 0]
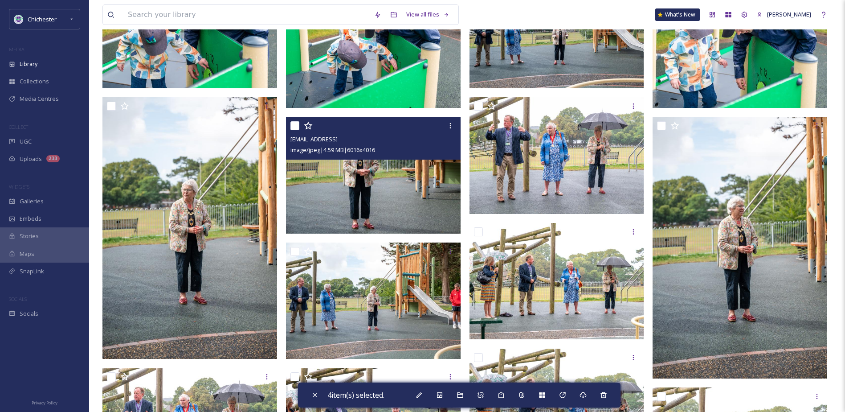
click at [354, 191] on img at bounding box center [373, 175] width 175 height 117
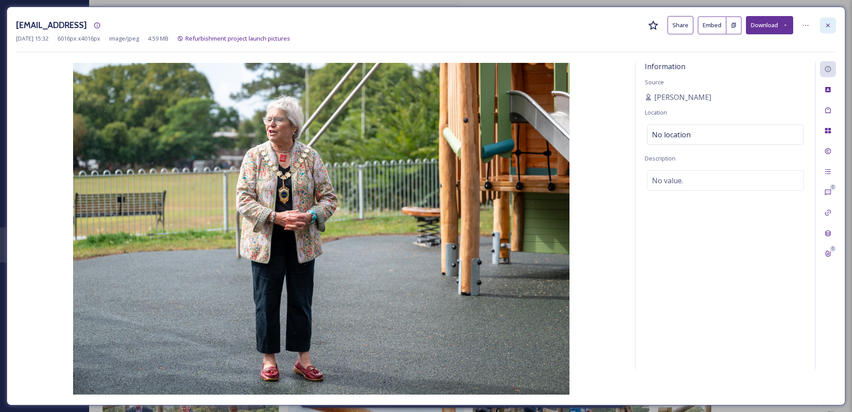
click at [825, 30] on div at bounding box center [828, 25] width 16 height 16
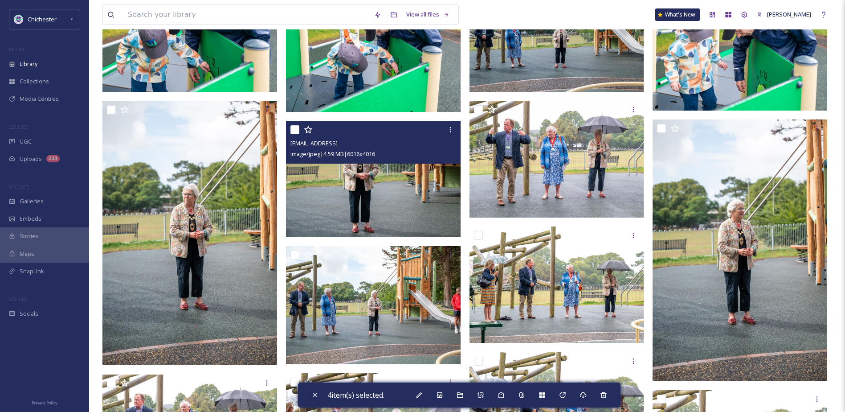
click at [370, 203] on img at bounding box center [373, 179] width 175 height 117
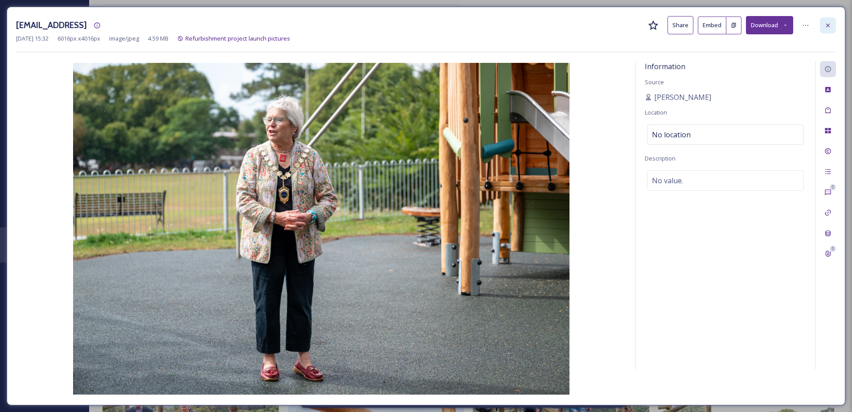
click at [825, 22] on icon at bounding box center [827, 25] width 7 height 7
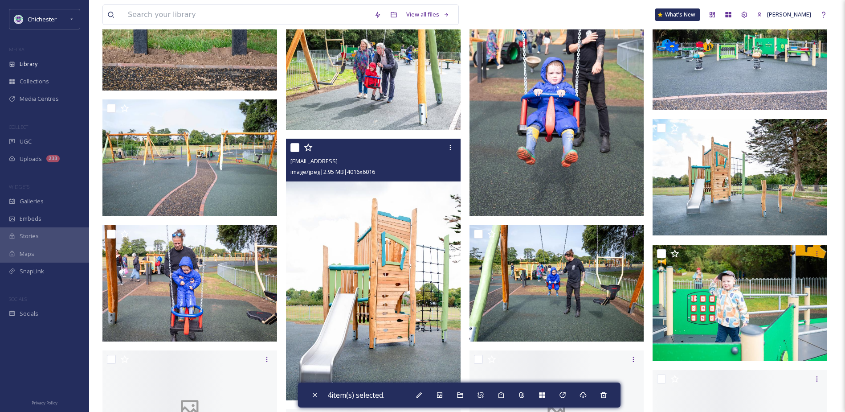
scroll to position [2005, 0]
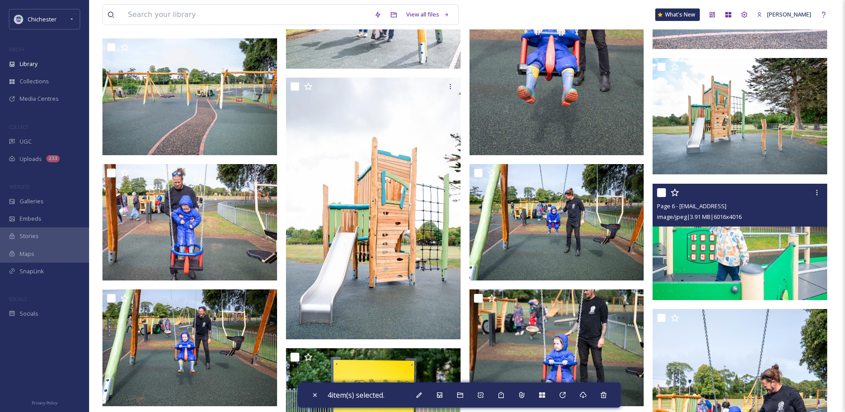
click at [661, 194] on input "checkbox" at bounding box center [661, 192] width 9 height 9
checkbox input "true"
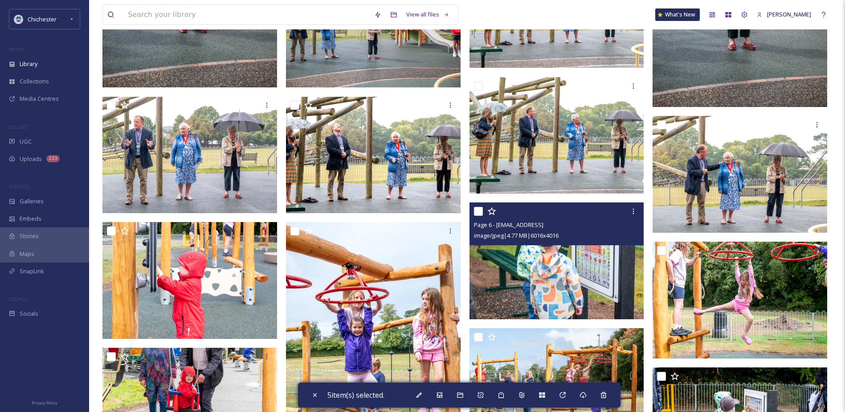
scroll to position [624, 0]
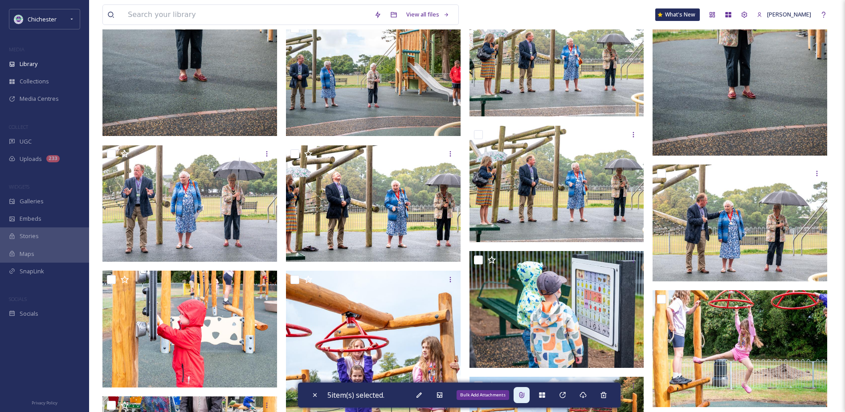
click at [526, 400] on div "Bulk Add Attachments" at bounding box center [522, 395] width 16 height 16
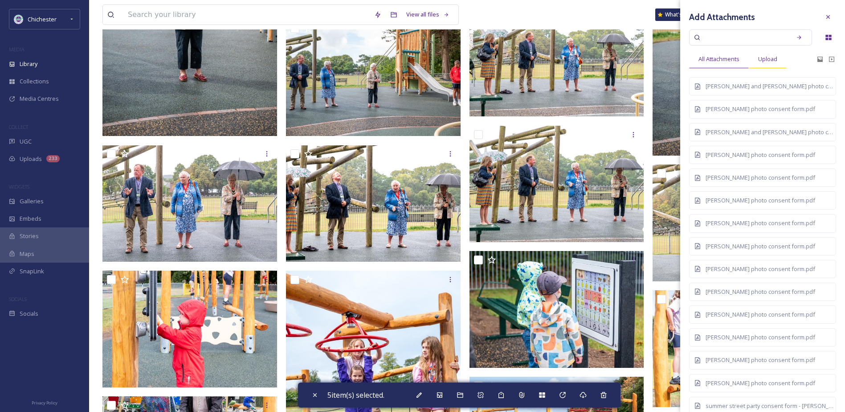
click at [766, 58] on span "Upload" at bounding box center [767, 59] width 19 height 8
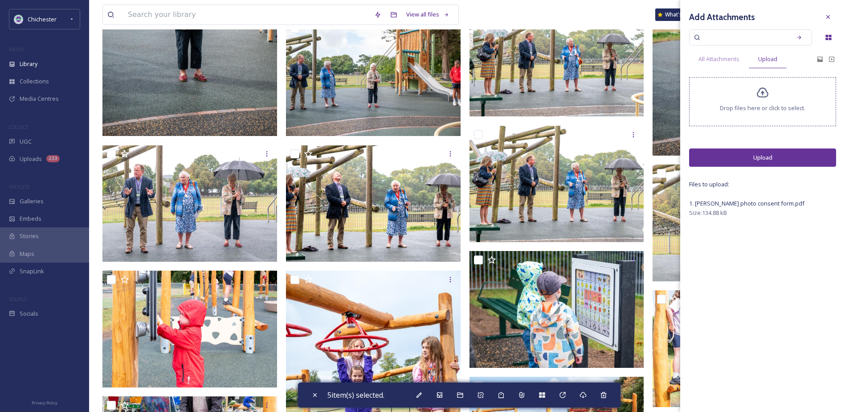
click at [776, 153] on button "Upload" at bounding box center [762, 157] width 147 height 18
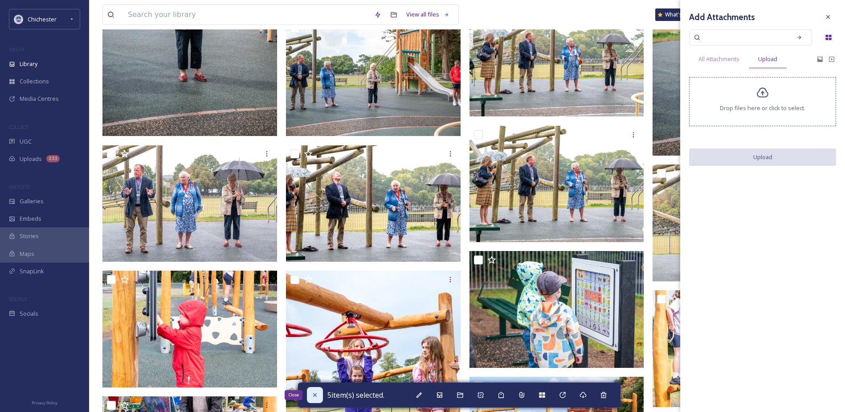
checkbox input "false"
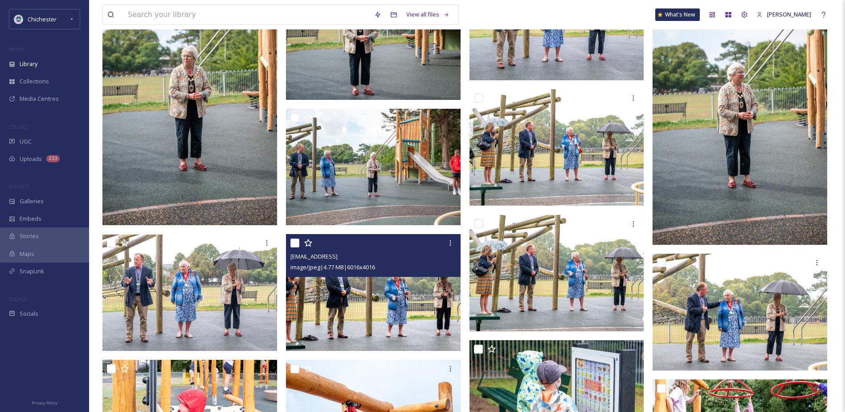
scroll to position [802, 0]
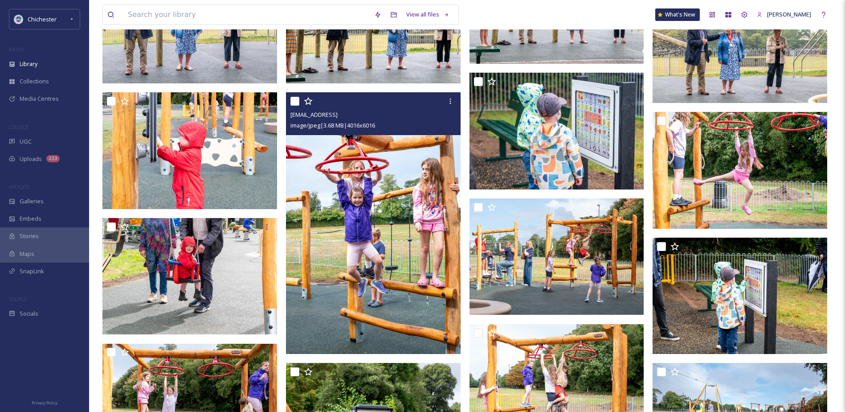
click at [296, 97] on input "checkbox" at bounding box center [295, 101] width 9 height 9
checkbox input "true"
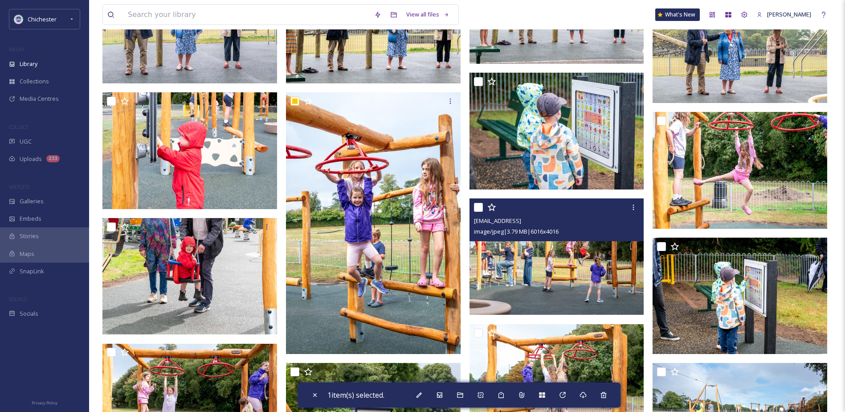
click at [479, 207] on input "checkbox" at bounding box center [478, 207] width 9 height 9
checkbox input "false"
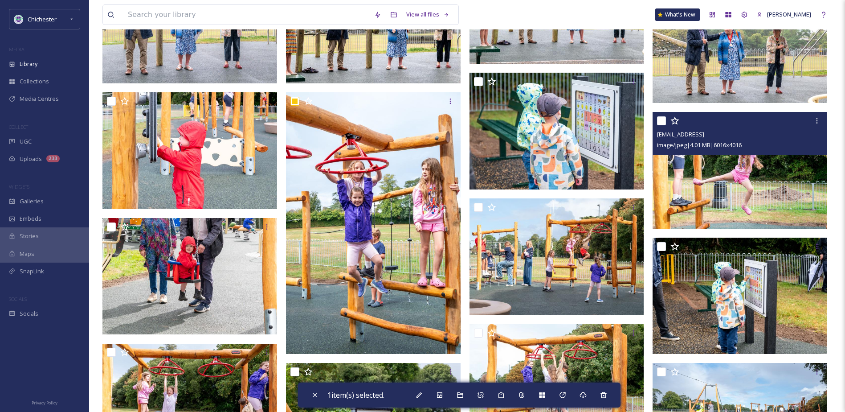
click at [663, 121] on input "checkbox" at bounding box center [661, 120] width 9 height 9
checkbox input "true"
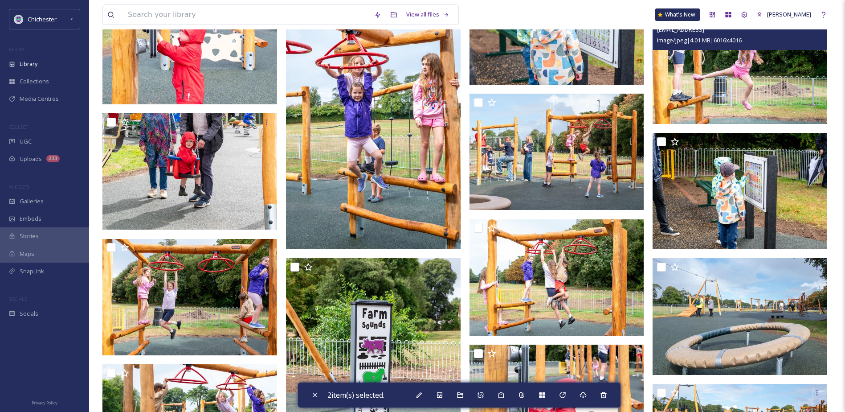
scroll to position [936, 0]
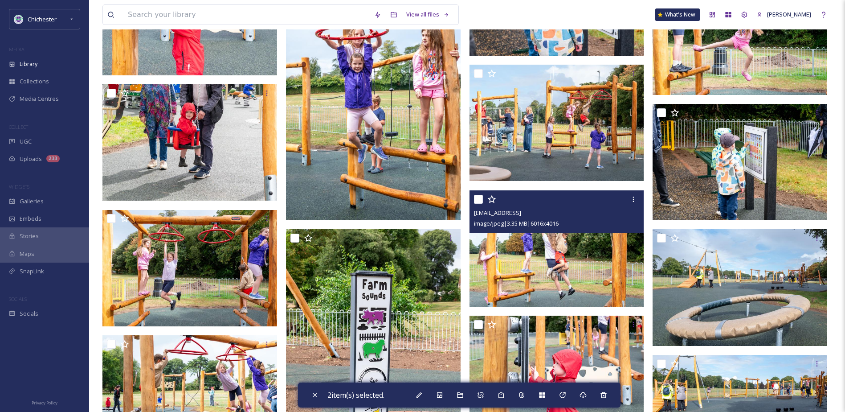
click at [480, 197] on input "checkbox" at bounding box center [478, 199] width 9 height 9
checkbox input "true"
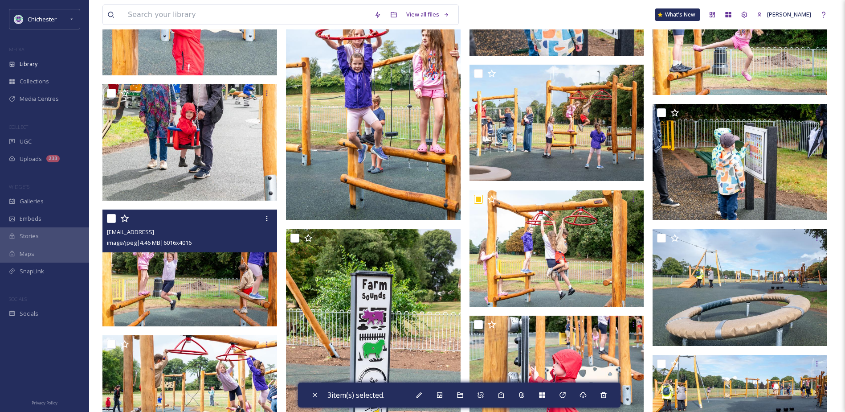
click at [111, 217] on input "checkbox" at bounding box center [111, 218] width 9 height 9
checkbox input "true"
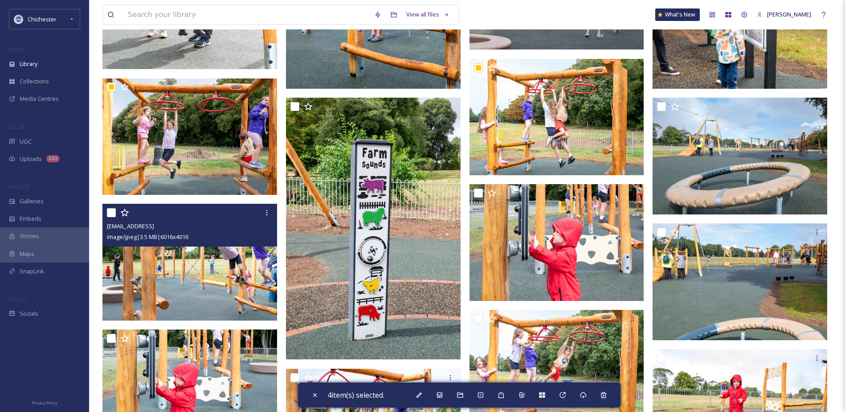
scroll to position [1069, 0]
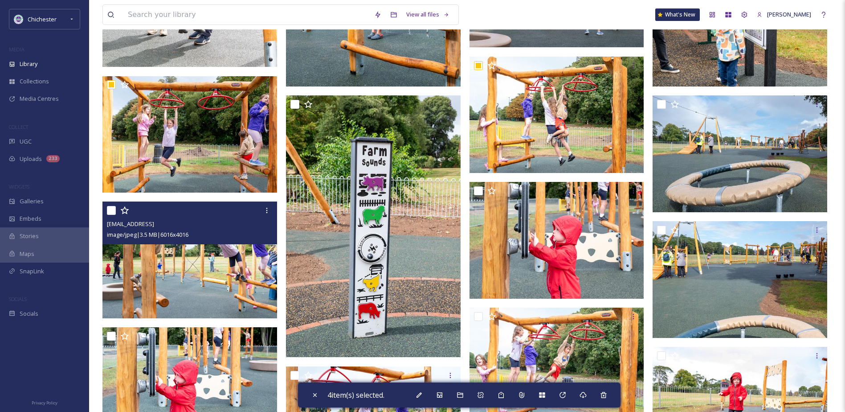
click at [111, 208] on input "checkbox" at bounding box center [111, 210] width 9 height 9
checkbox input "true"
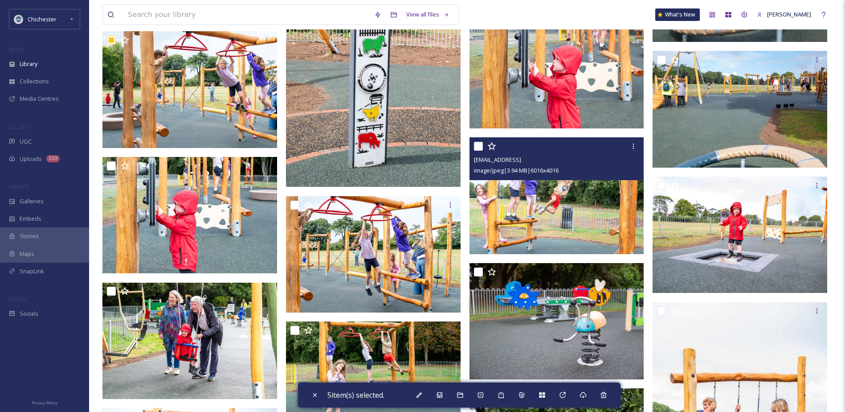
scroll to position [1248, 0]
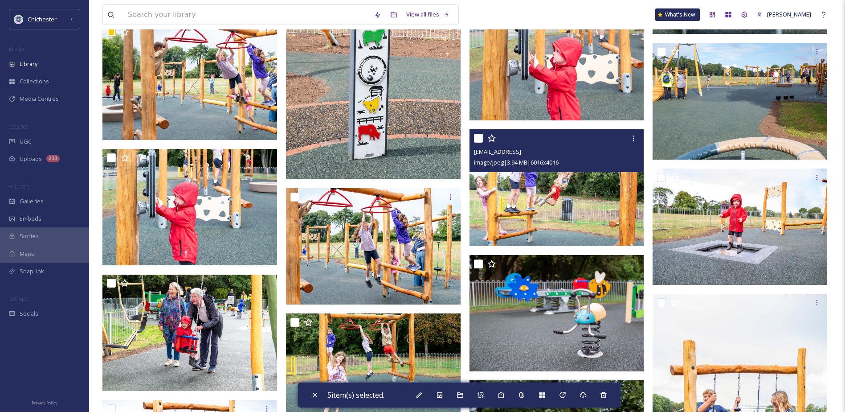
click at [479, 141] on input "checkbox" at bounding box center [478, 138] width 9 height 9
checkbox input "true"
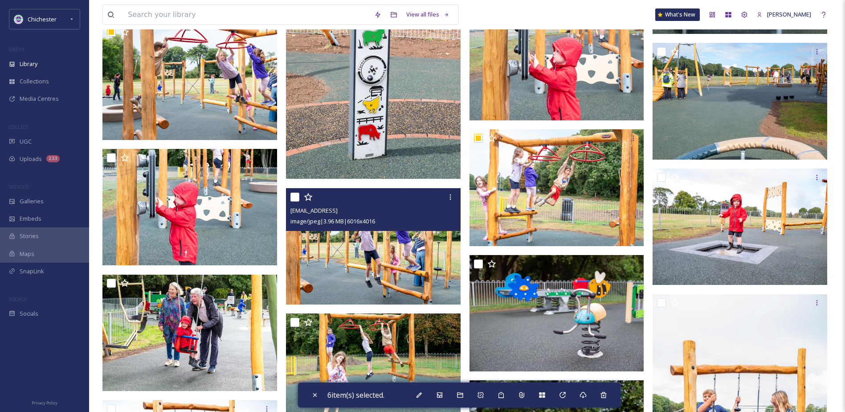
click at [296, 194] on input "checkbox" at bounding box center [295, 197] width 9 height 9
checkbox input "true"
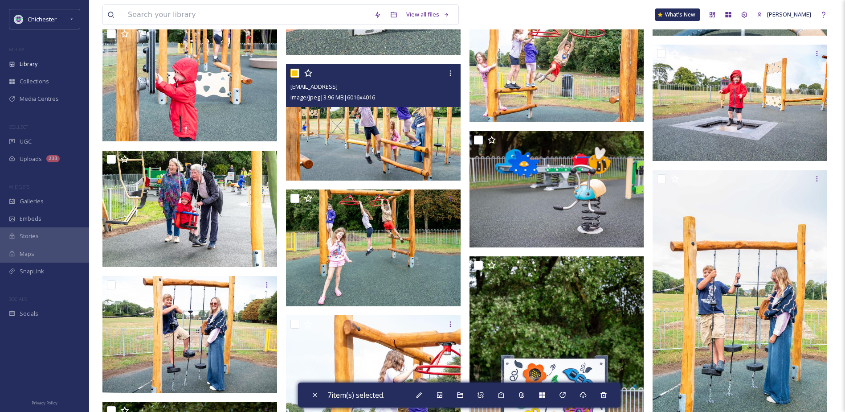
scroll to position [1381, 0]
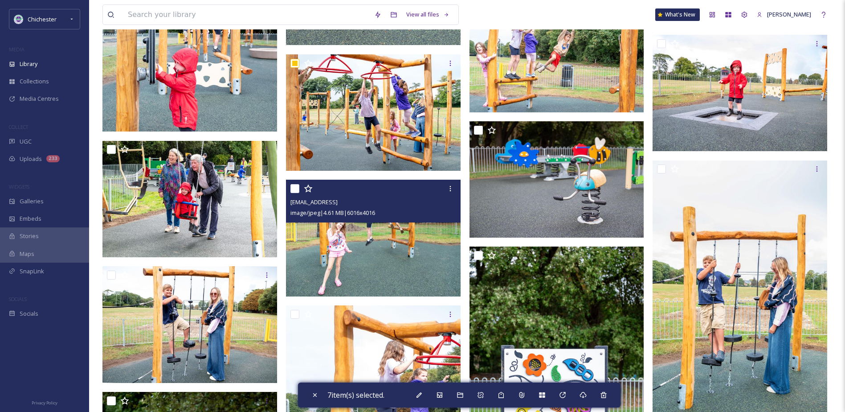
click at [296, 185] on input "checkbox" at bounding box center [295, 188] width 9 height 9
checkbox input "true"
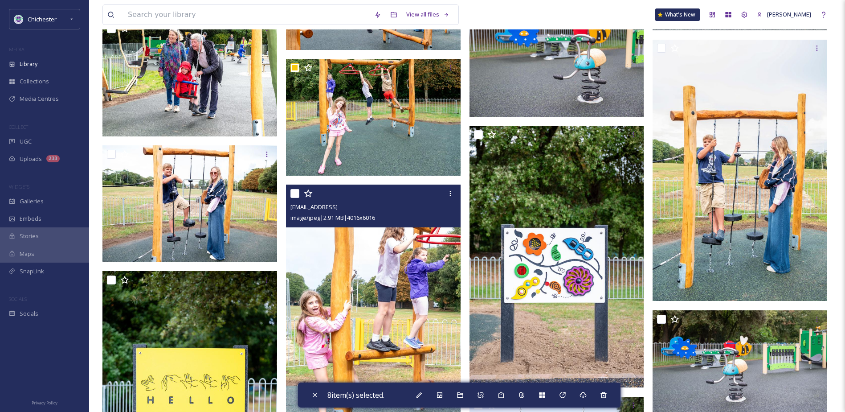
scroll to position [1515, 0]
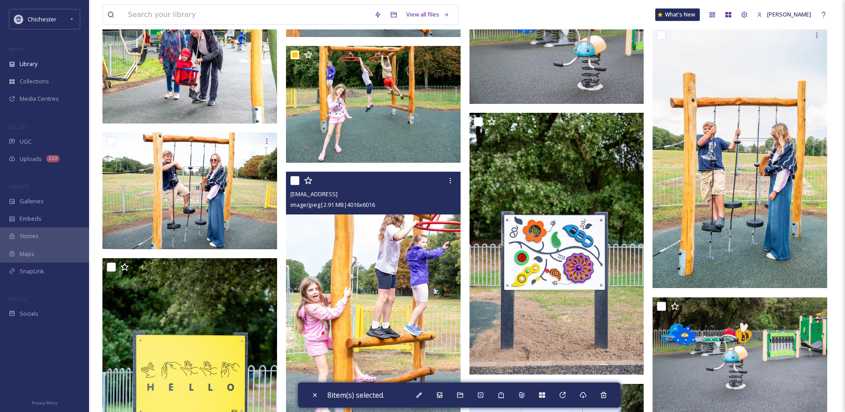
click at [292, 182] on input "checkbox" at bounding box center [295, 180] width 9 height 9
checkbox input "true"
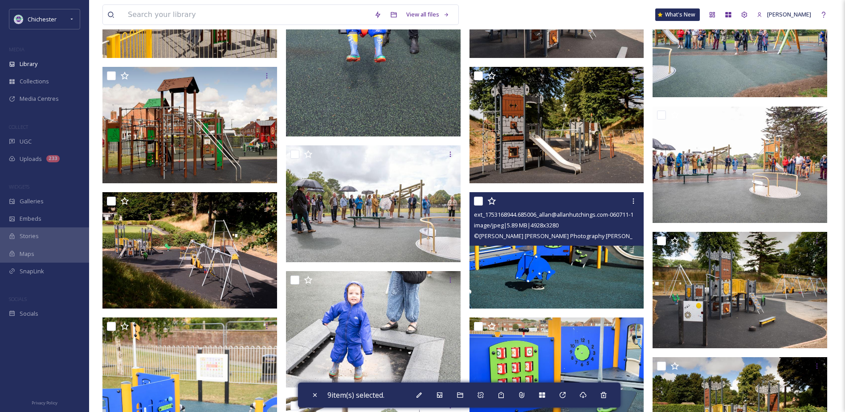
scroll to position [3119, 0]
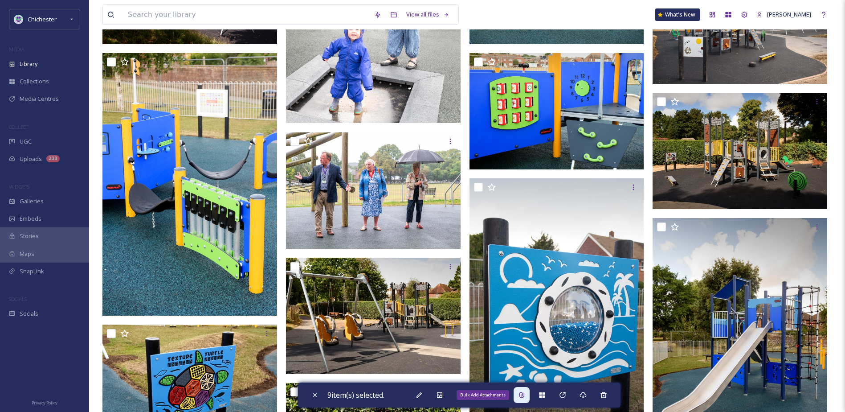
click at [523, 395] on icon at bounding box center [521, 394] width 7 height 7
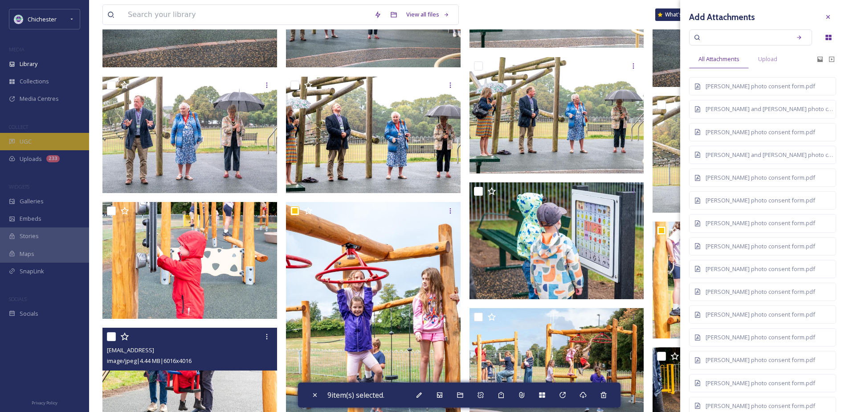
scroll to position [668, 0]
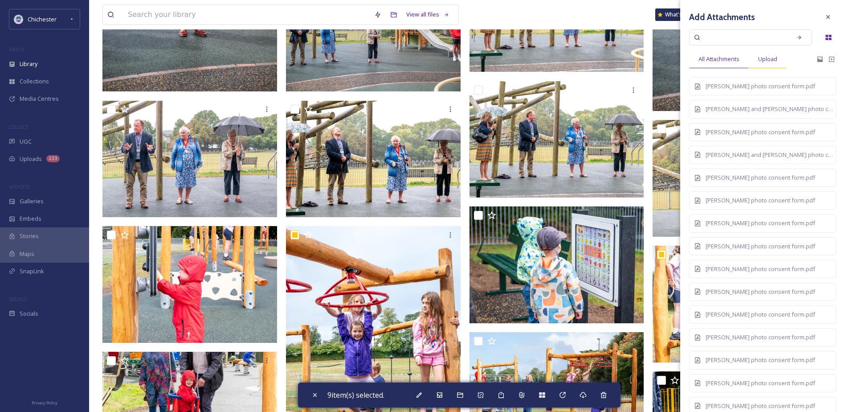
click at [766, 53] on div "Upload" at bounding box center [768, 59] width 38 height 18
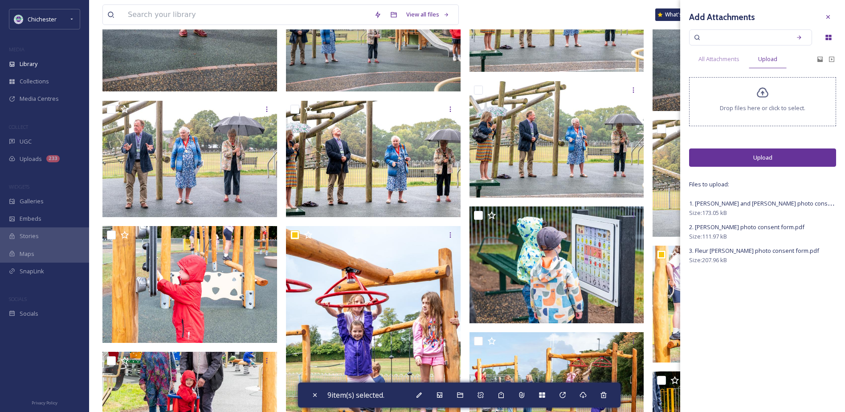
click at [751, 158] on button "Upload" at bounding box center [762, 157] width 147 height 18
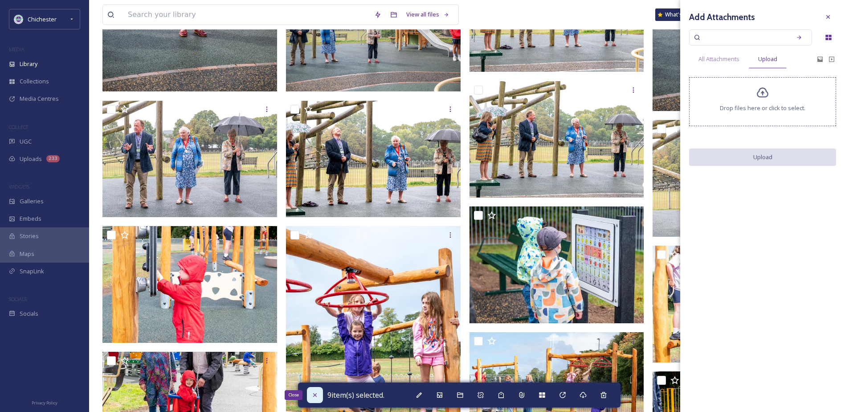
checkbox input "false"
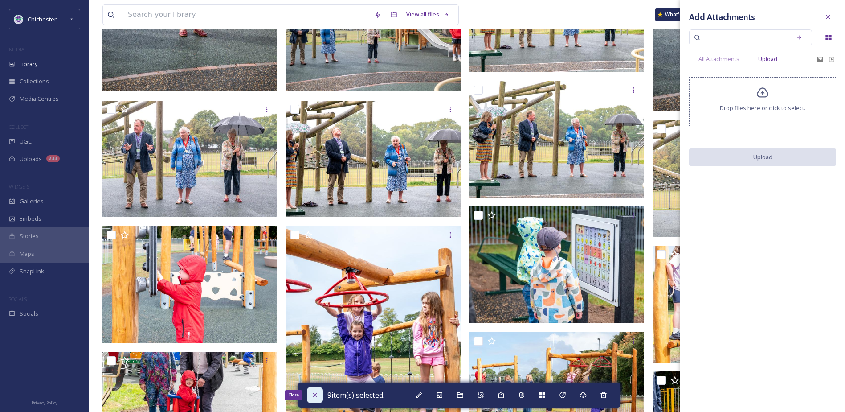
checkbox input "false"
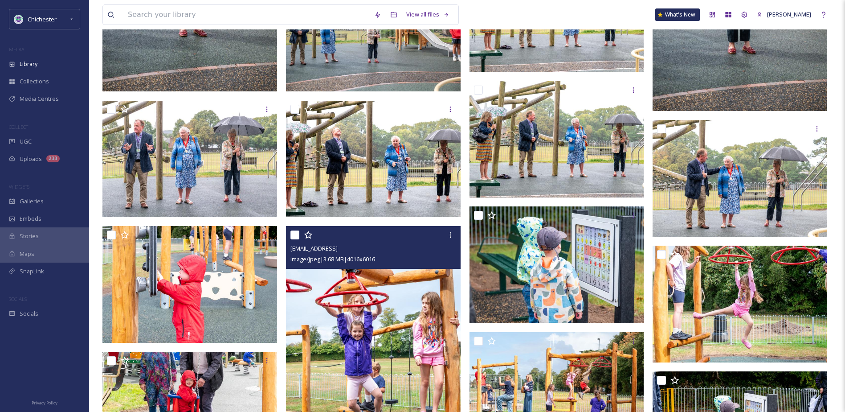
click at [345, 340] on img at bounding box center [373, 357] width 175 height 262
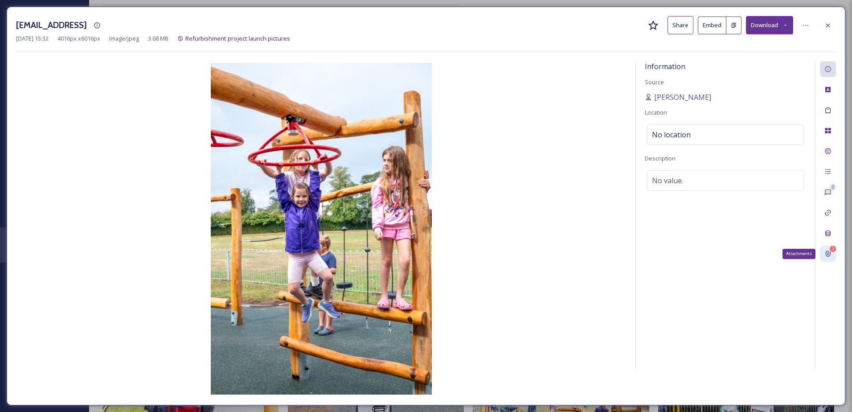
click at [832, 246] on div "3" at bounding box center [833, 249] width 6 height 6
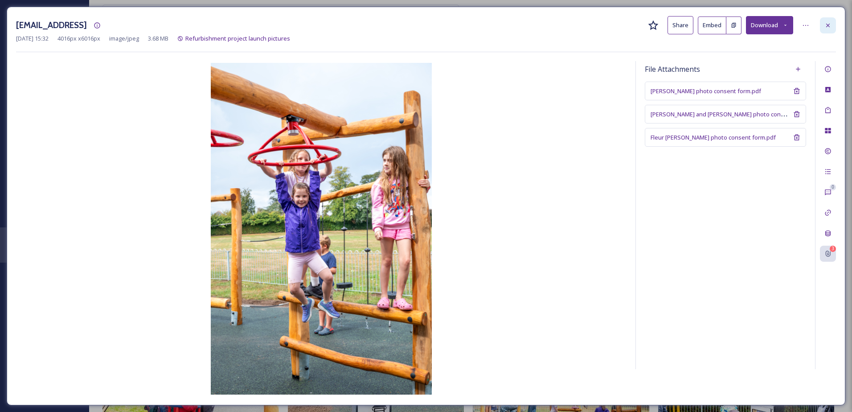
click at [824, 25] on div at bounding box center [828, 25] width 16 height 16
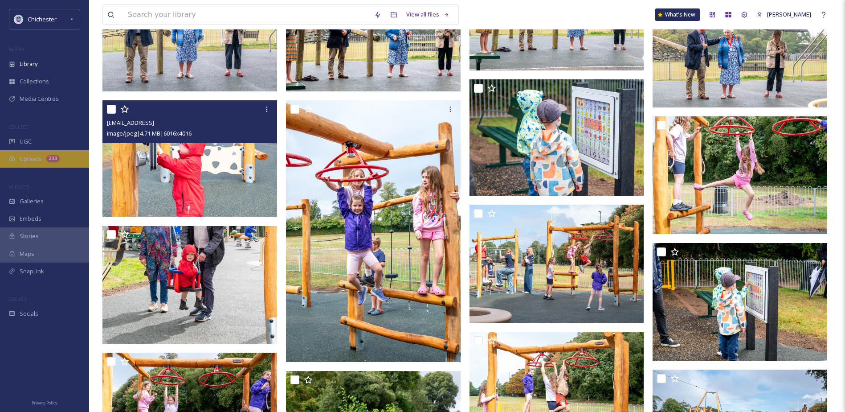
scroll to position [802, 0]
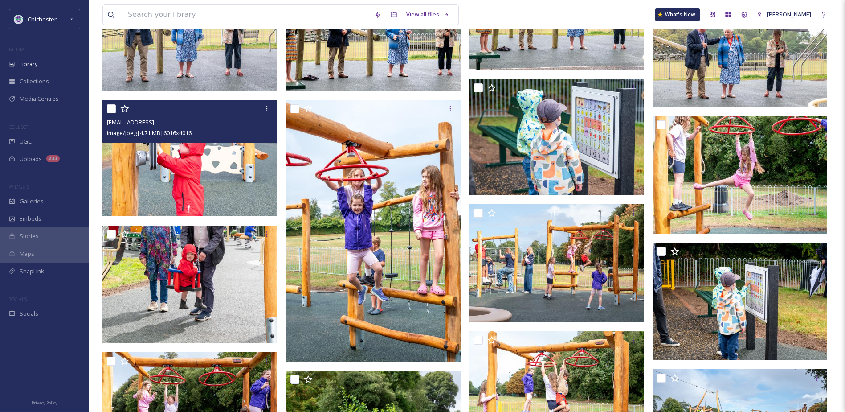
click at [111, 109] on input "checkbox" at bounding box center [111, 108] width 9 height 9
checkbox input "true"
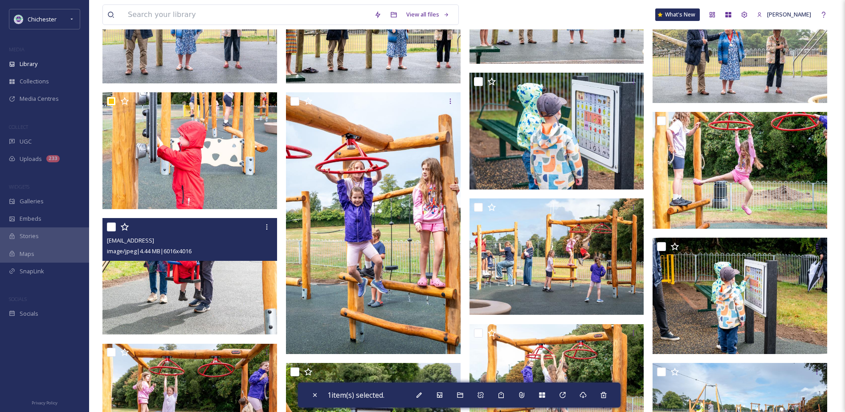
click at [110, 226] on input "checkbox" at bounding box center [111, 226] width 9 height 9
checkbox input "true"
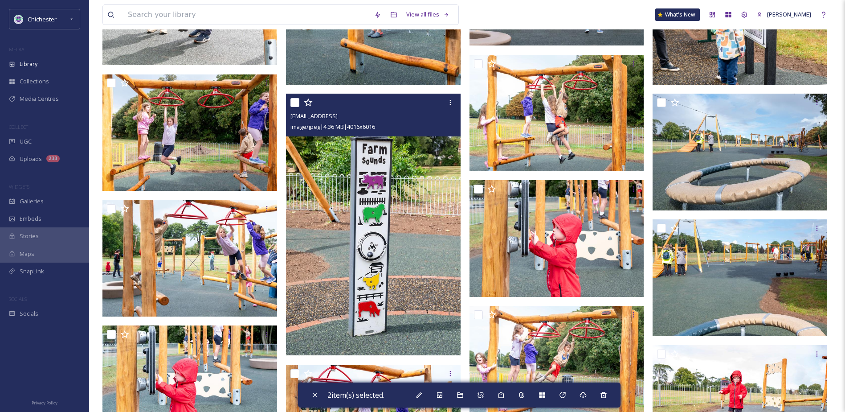
scroll to position [1114, 0]
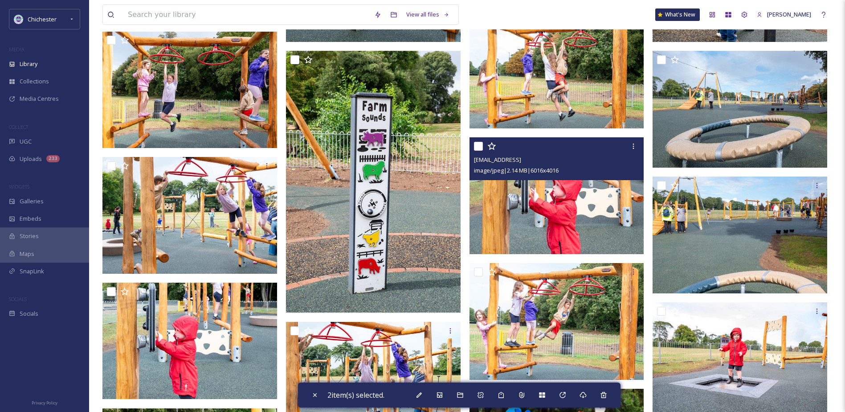
click at [476, 147] on input "checkbox" at bounding box center [478, 146] width 9 height 9
checkbox input "true"
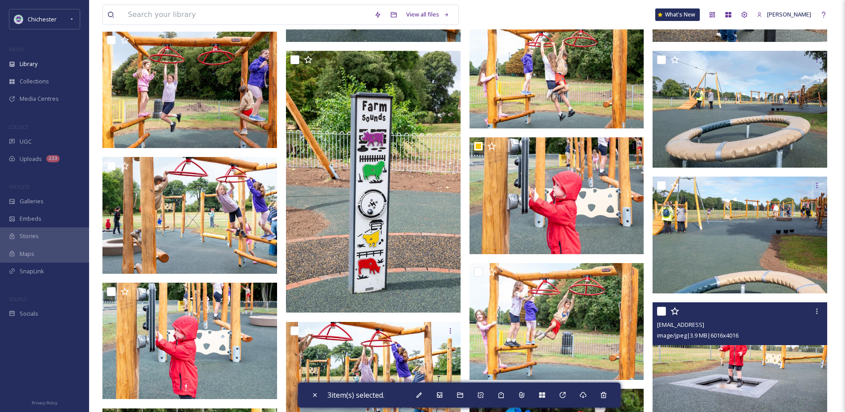
click at [661, 315] on input "checkbox" at bounding box center [661, 311] width 9 height 9
checkbox input "true"
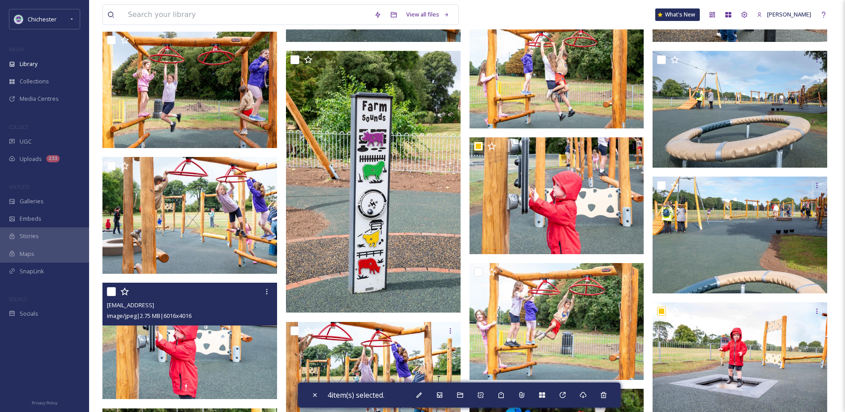
click at [111, 287] on input "checkbox" at bounding box center [111, 291] width 9 height 9
checkbox input "true"
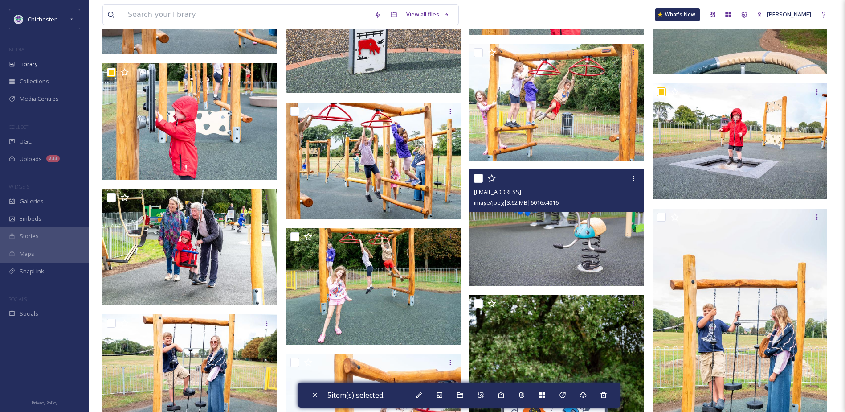
scroll to position [1381, 0]
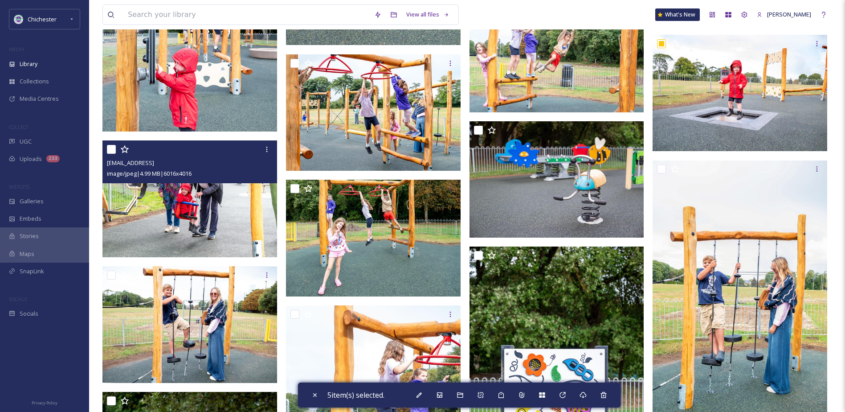
drag, startPoint x: 111, startPoint y: 150, endPoint x: 123, endPoint y: 158, distance: 13.7
click at [112, 150] on input "checkbox" at bounding box center [111, 149] width 9 height 9
checkbox input "true"
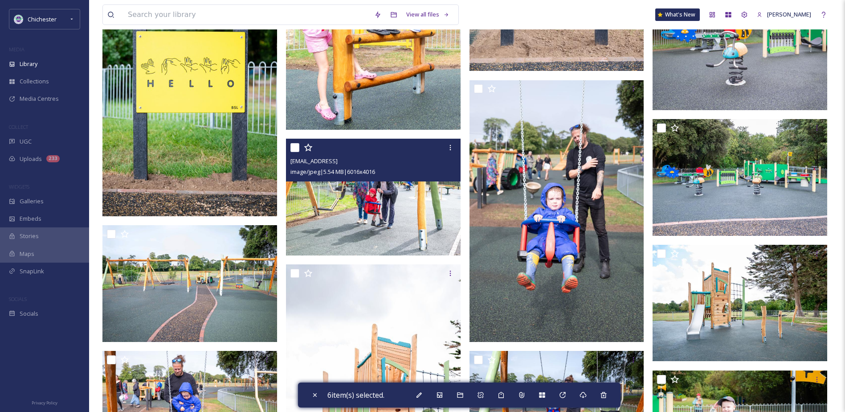
scroll to position [1827, 0]
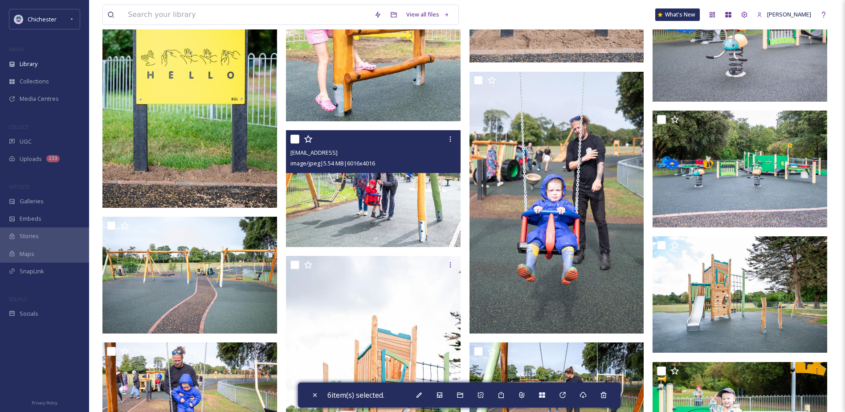
click at [293, 135] on input "checkbox" at bounding box center [295, 139] width 9 height 9
checkbox input "true"
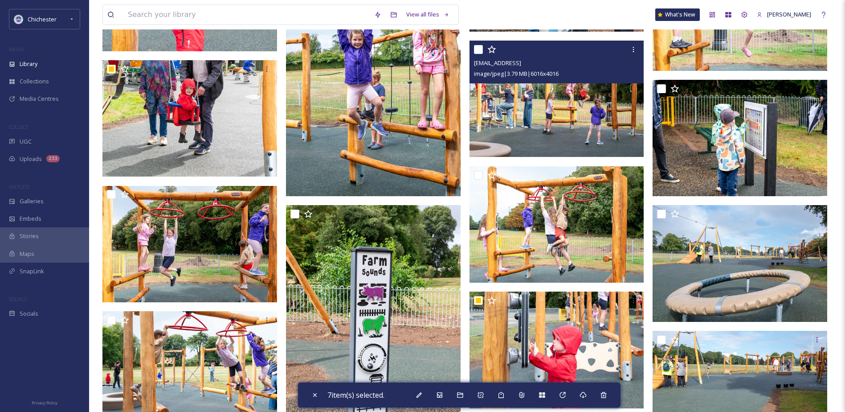
scroll to position [1025, 0]
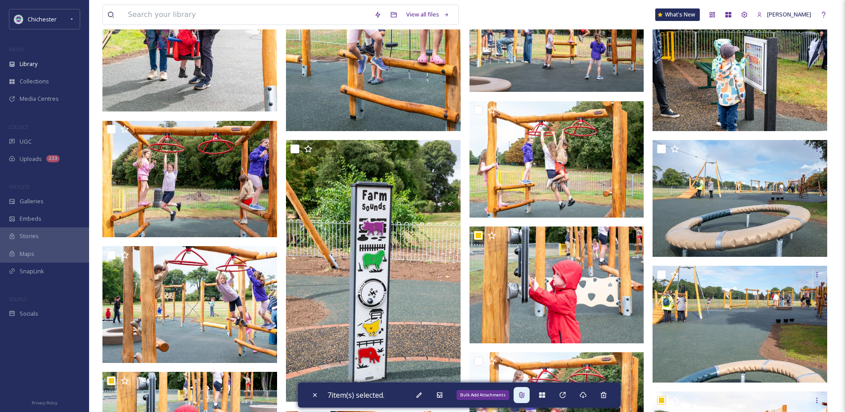
click at [520, 396] on div "Bulk Add Attachments" at bounding box center [522, 395] width 16 height 16
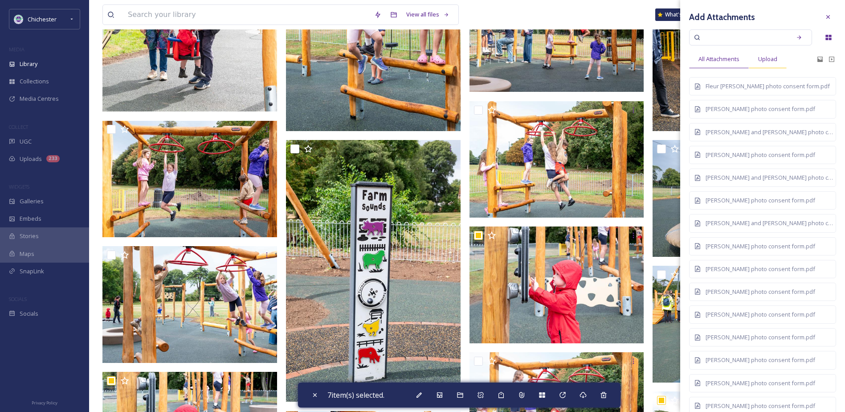
click at [771, 59] on span "Upload" at bounding box center [767, 59] width 19 height 8
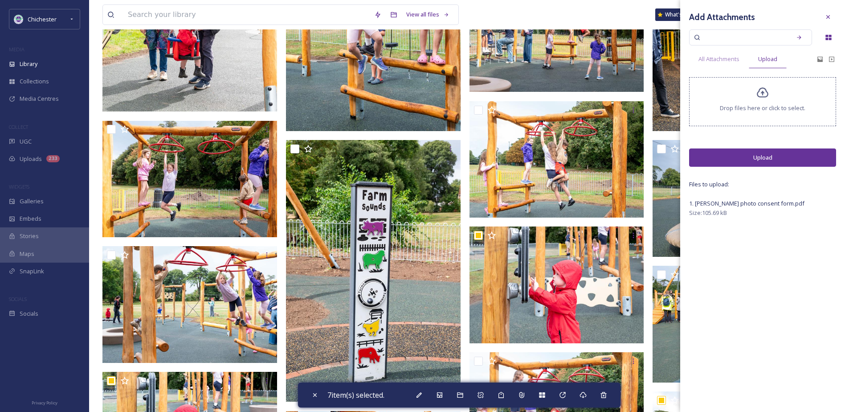
click at [760, 155] on button "Upload" at bounding box center [762, 157] width 147 height 18
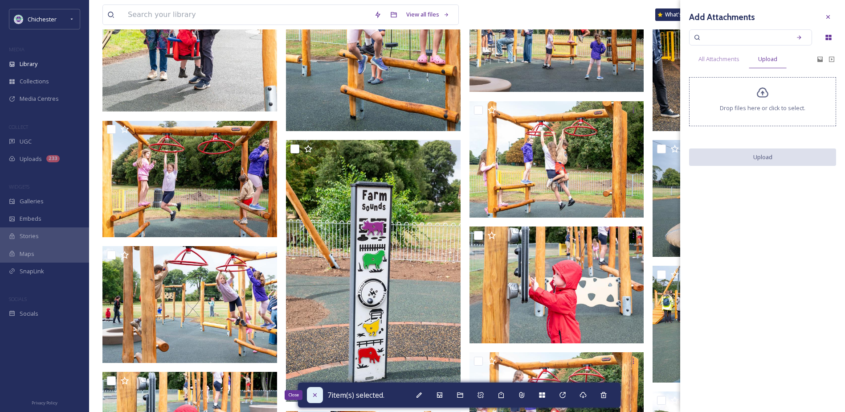
checkbox input "false"
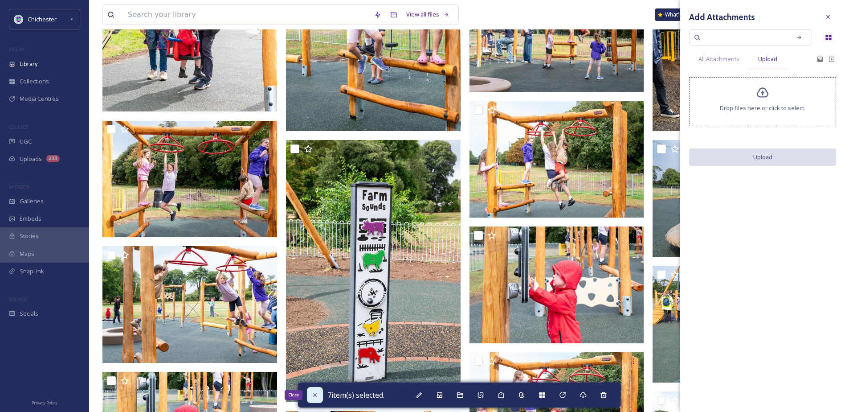
checkbox input "false"
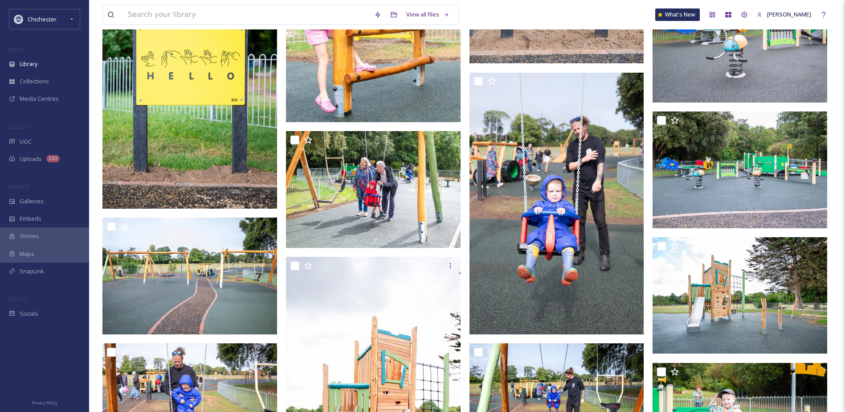
scroll to position [1827, 0]
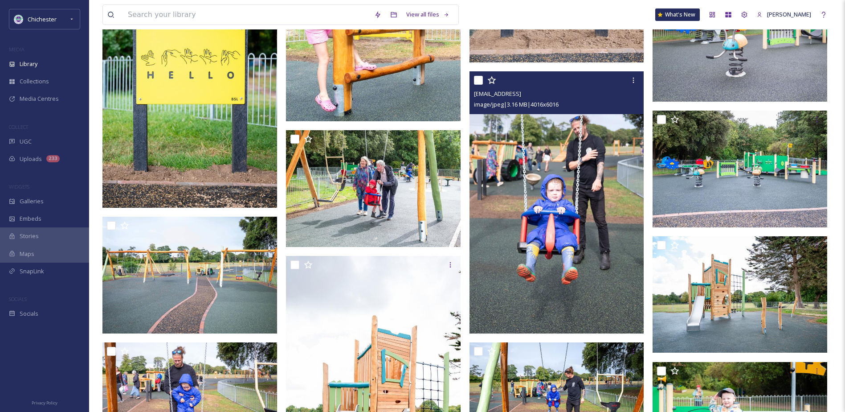
click at [477, 78] on input "checkbox" at bounding box center [478, 80] width 9 height 9
checkbox input "true"
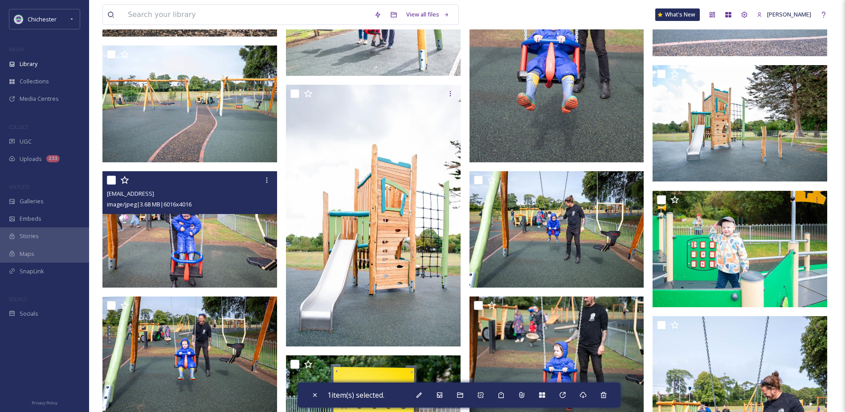
scroll to position [2005, 0]
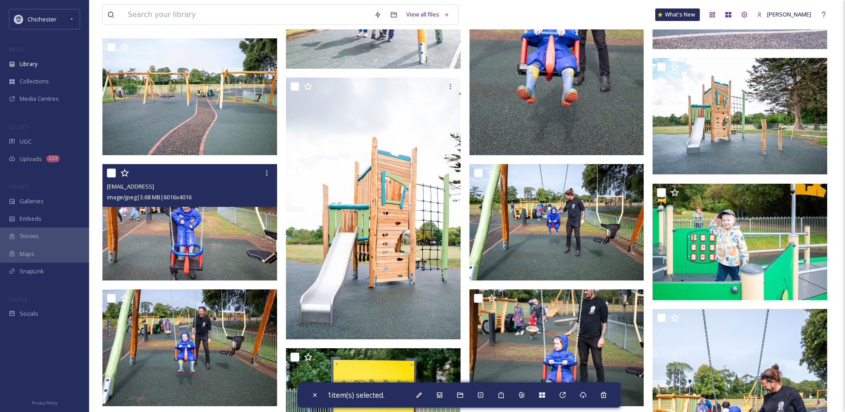
click at [110, 172] on input "checkbox" at bounding box center [111, 172] width 9 height 9
checkbox input "true"
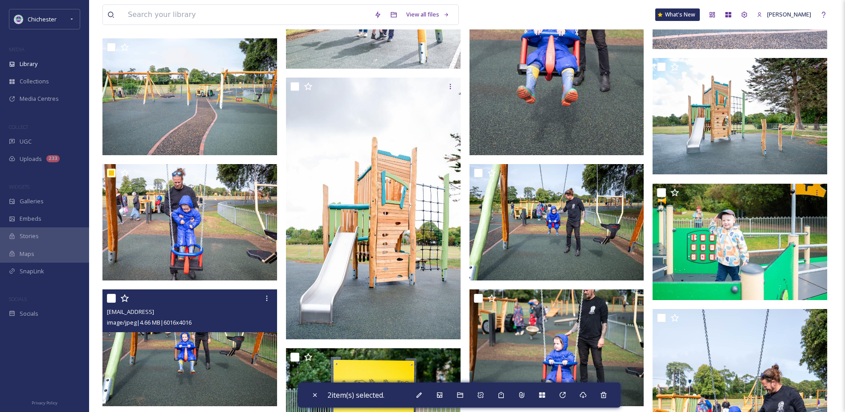
click at [111, 299] on input "checkbox" at bounding box center [111, 298] width 9 height 9
checkbox input "true"
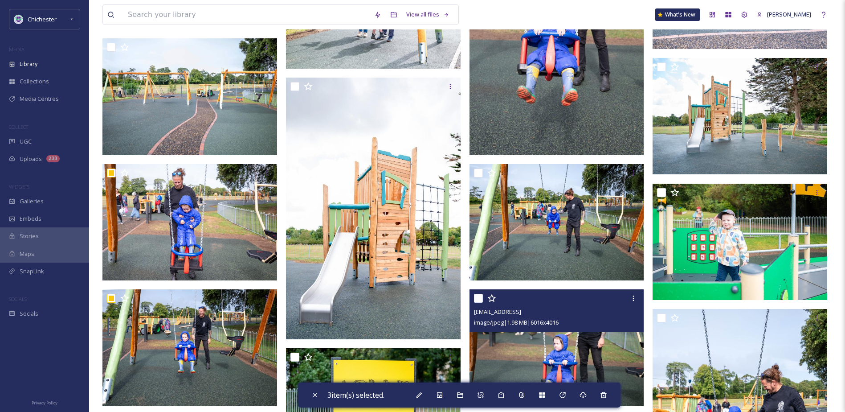
click at [479, 300] on input "checkbox" at bounding box center [478, 298] width 9 height 9
checkbox input "true"
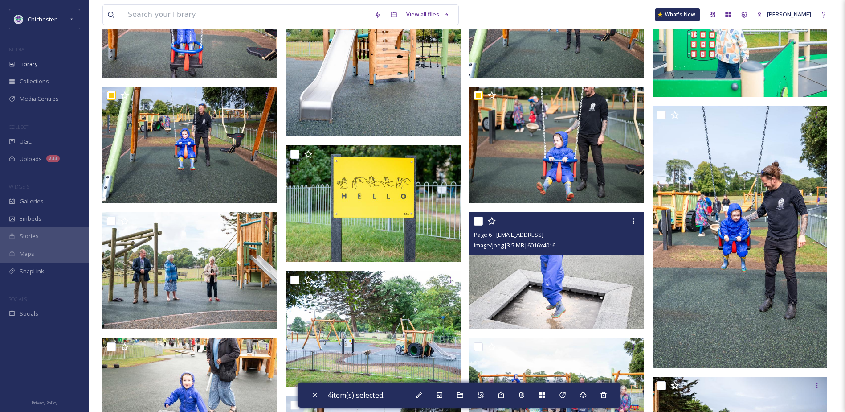
scroll to position [2228, 0]
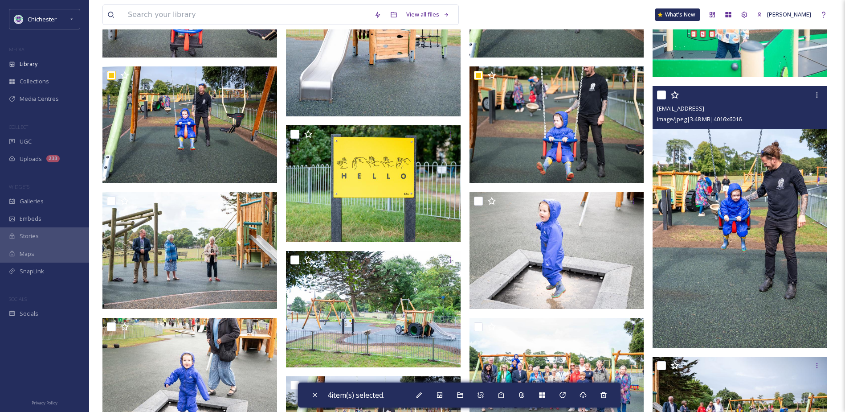
click at [662, 98] on input "checkbox" at bounding box center [661, 94] width 9 height 9
checkbox input "true"
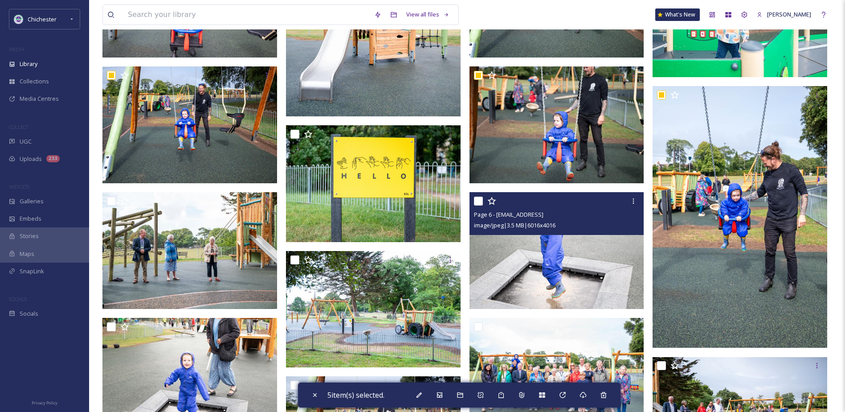
click at [477, 199] on input "checkbox" at bounding box center [478, 201] width 9 height 9
checkbox input "true"
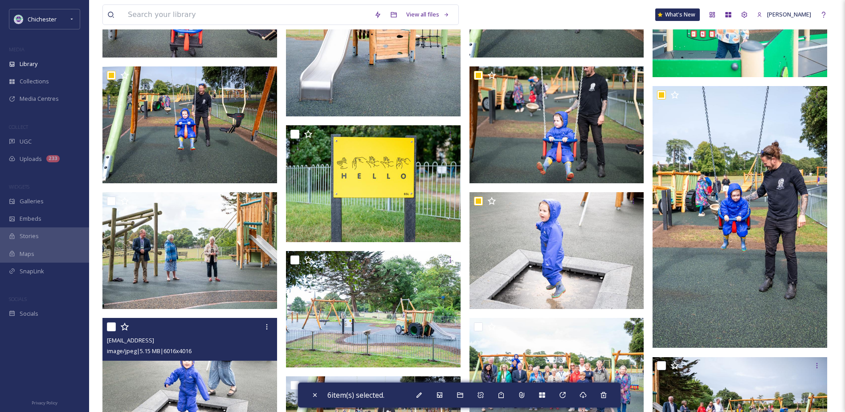
click at [111, 326] on input "checkbox" at bounding box center [111, 326] width 9 height 9
checkbox input "true"
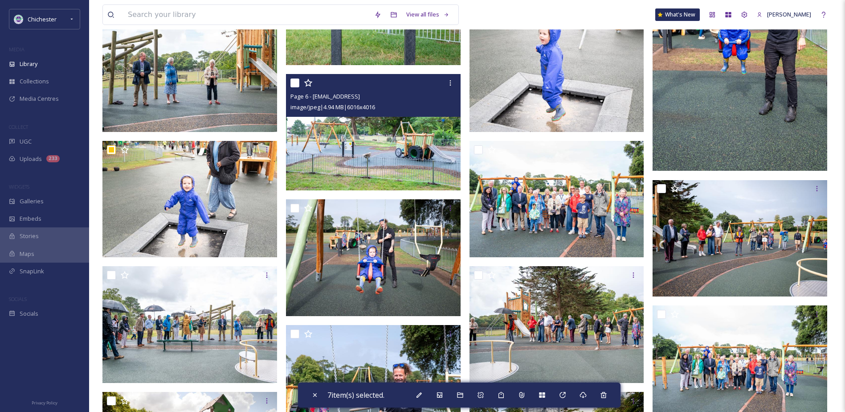
scroll to position [2406, 0]
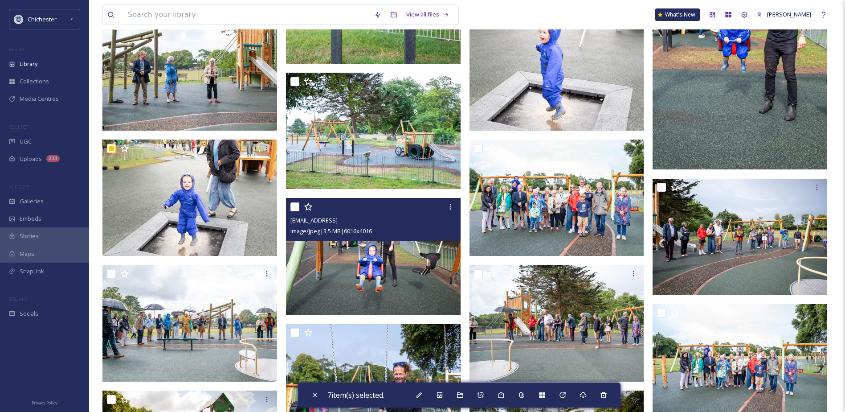
click at [297, 206] on input "checkbox" at bounding box center [295, 206] width 9 height 9
checkbox input "true"
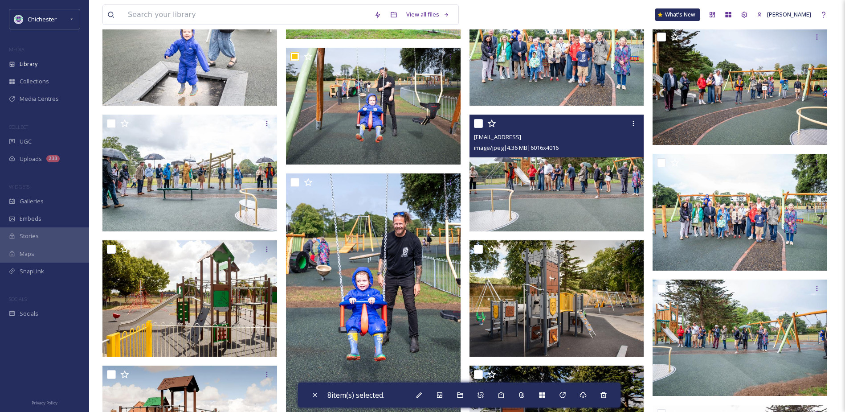
scroll to position [2585, 0]
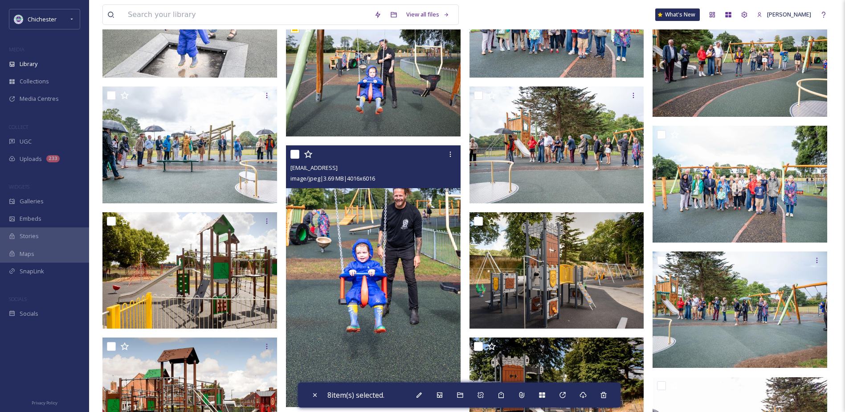
click at [295, 155] on input "checkbox" at bounding box center [295, 154] width 9 height 9
checkbox input "true"
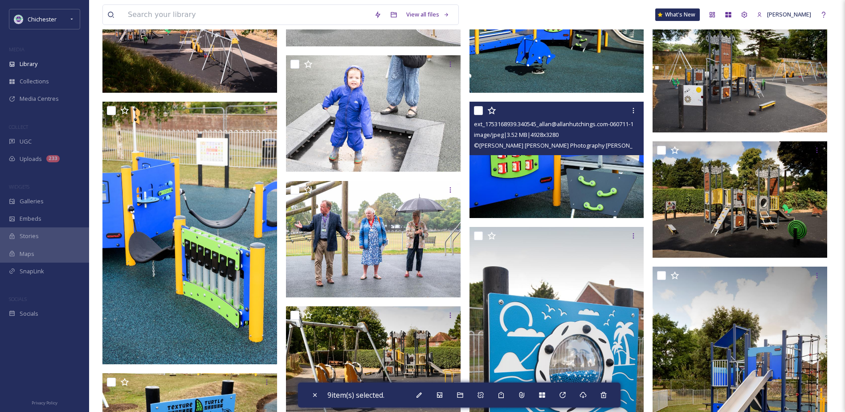
scroll to position [3075, 0]
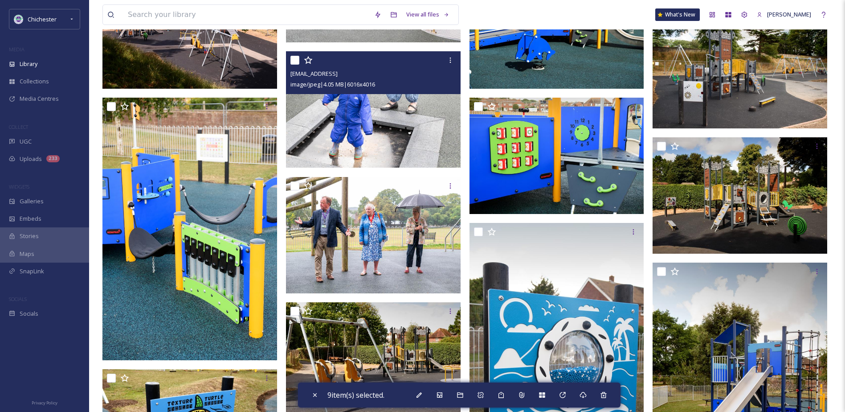
click at [295, 58] on input "checkbox" at bounding box center [295, 60] width 9 height 9
checkbox input "true"
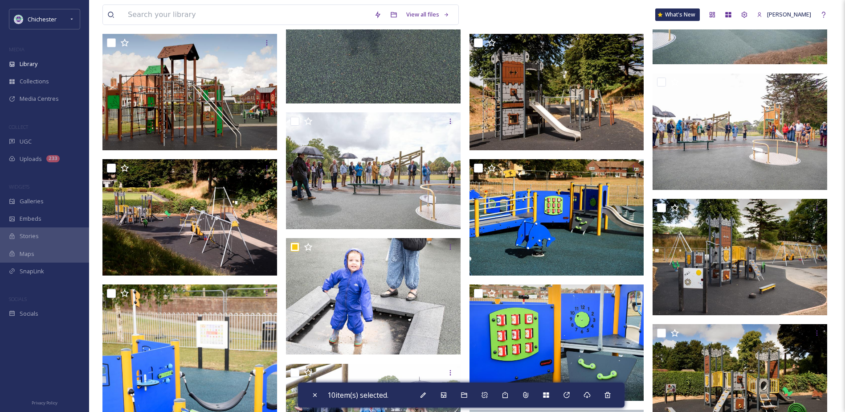
scroll to position [2807, 0]
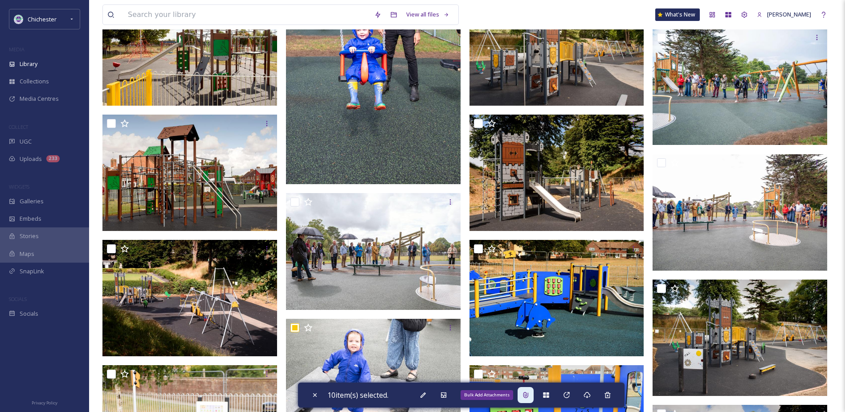
click at [528, 395] on icon at bounding box center [525, 395] width 5 height 6
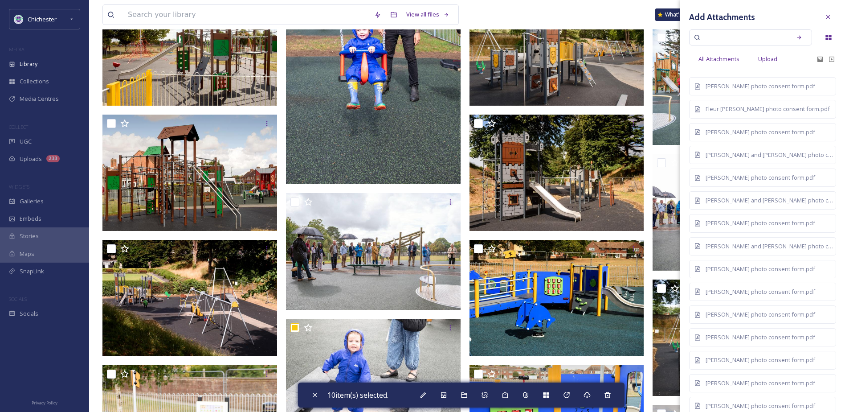
drag, startPoint x: 764, startPoint y: 59, endPoint x: 762, endPoint y: 64, distance: 6.0
click at [764, 59] on span "Upload" at bounding box center [767, 59] width 19 height 8
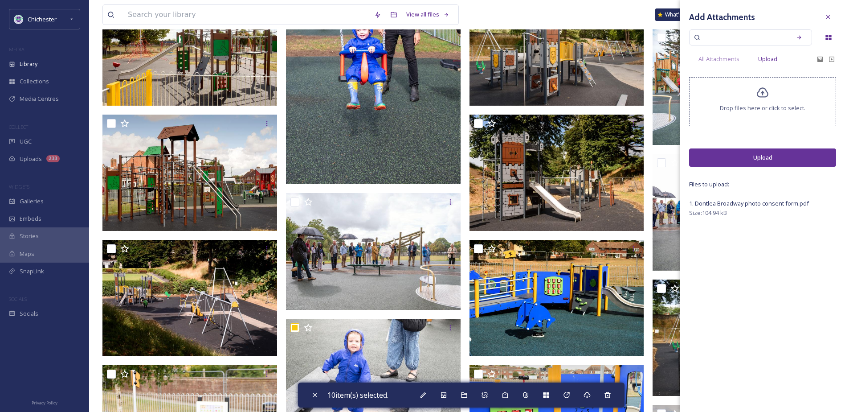
click at [754, 158] on button "Upload" at bounding box center [762, 157] width 147 height 18
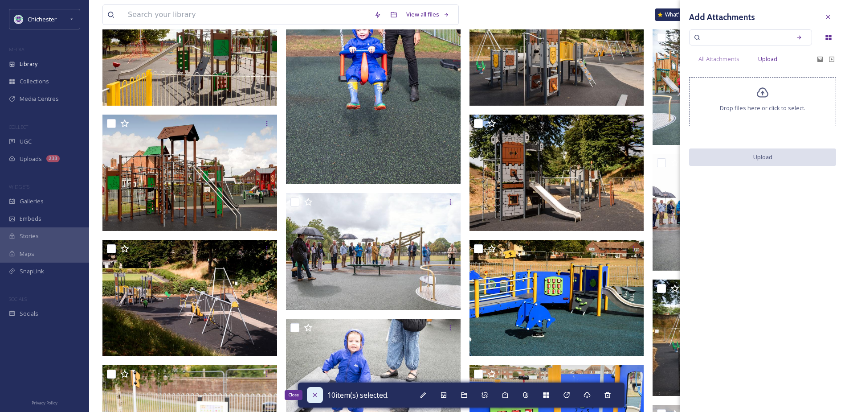
checkbox input "false"
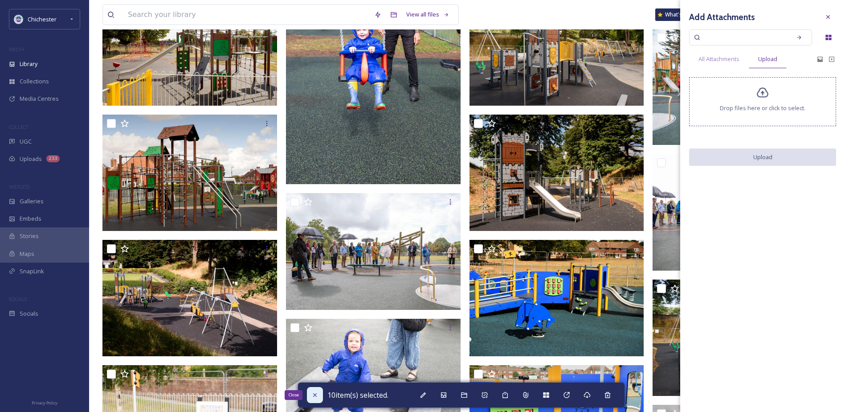
checkbox input "false"
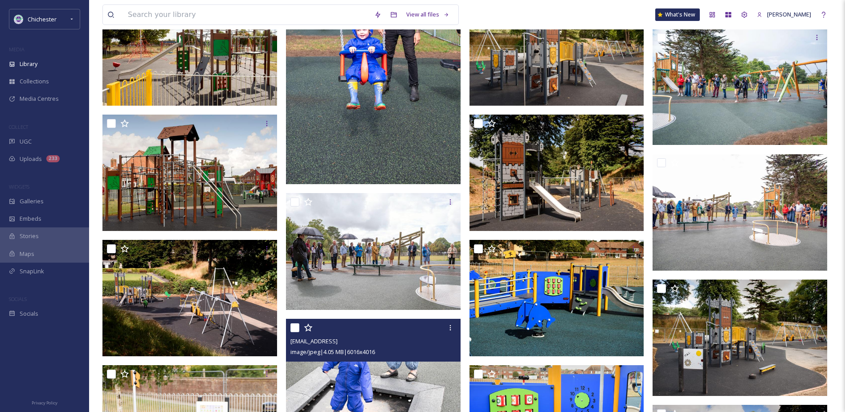
click at [329, 383] on img at bounding box center [373, 377] width 175 height 117
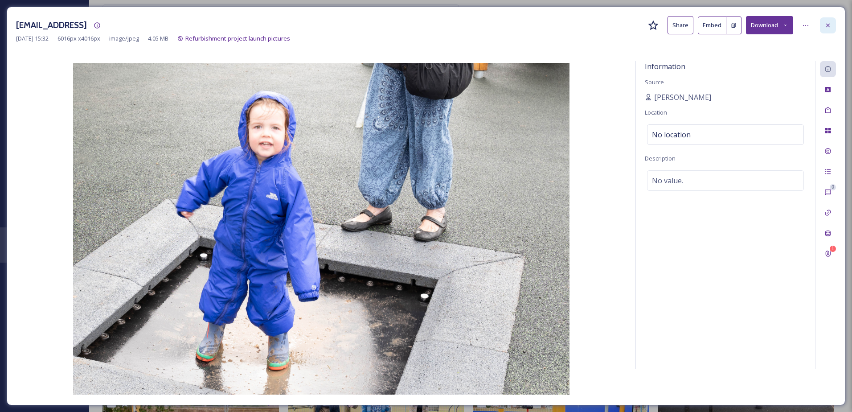
click at [820, 29] on div at bounding box center [828, 25] width 16 height 16
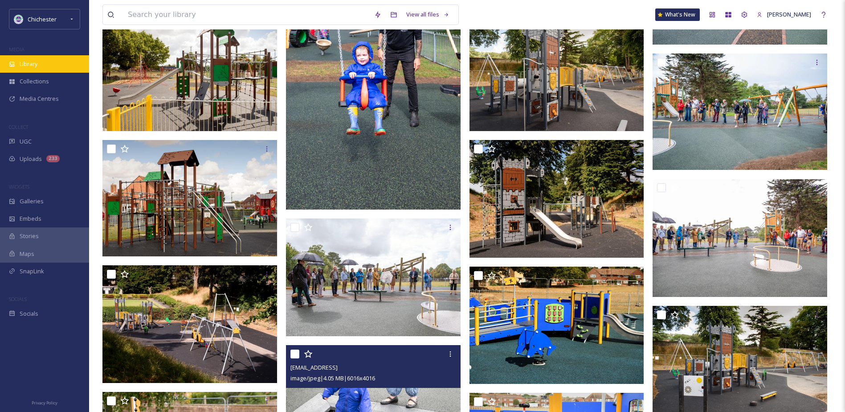
click at [58, 61] on div "Library" at bounding box center [44, 63] width 89 height 17
